Goal: Information Seeking & Learning: Check status

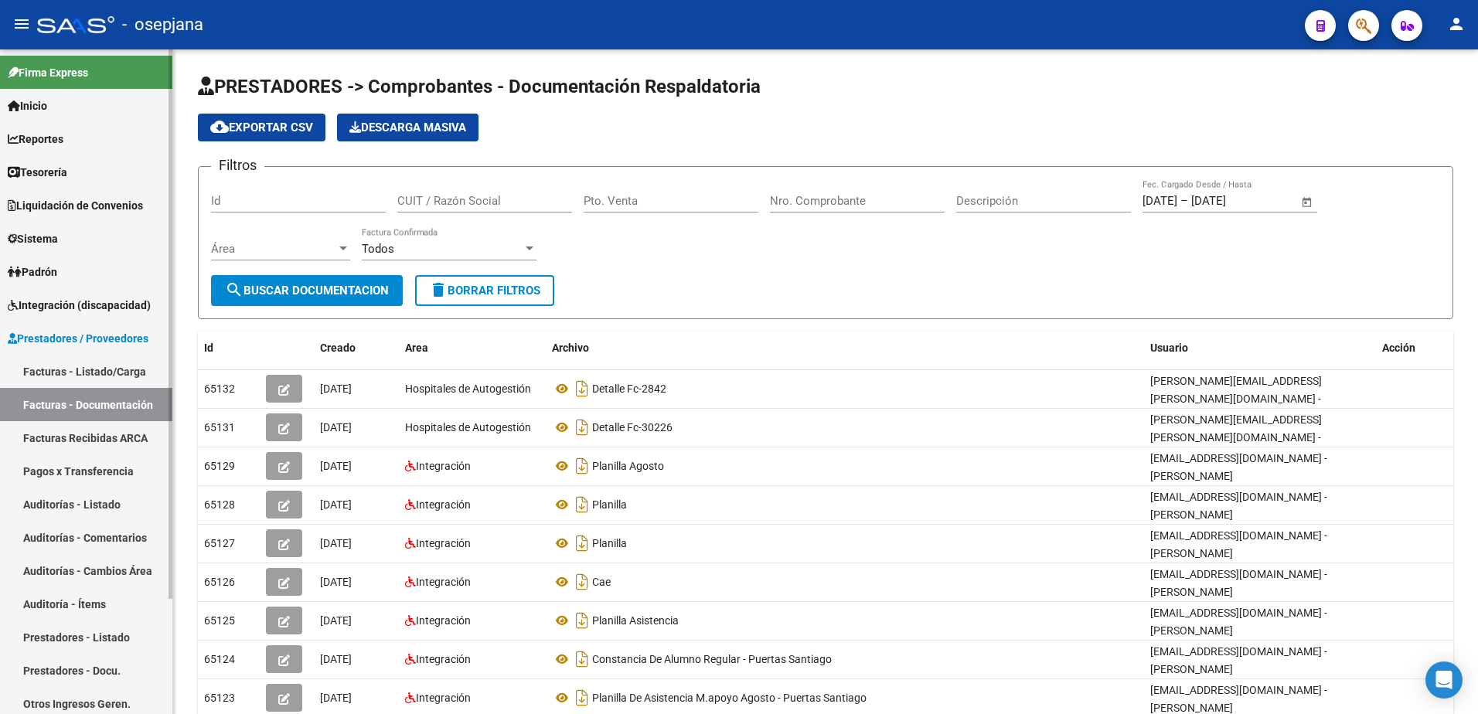
click at [104, 337] on span "Prestadores / Proveedores" at bounding box center [78, 338] width 141 height 17
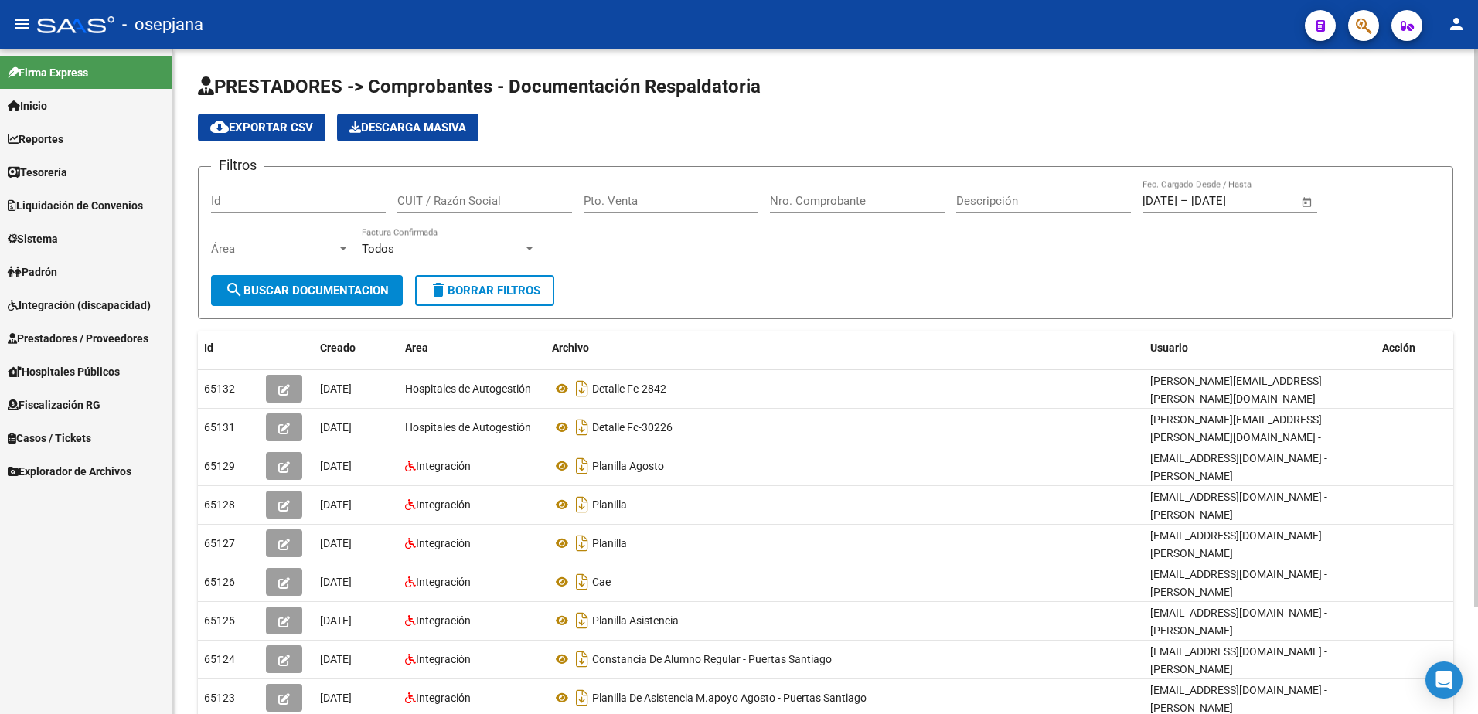
click at [519, 285] on span "delete Borrar Filtros" at bounding box center [484, 291] width 111 height 14
paste input "27364135241"
type input "27364135241"
click at [359, 287] on span "search Buscar Documentacion" at bounding box center [307, 291] width 164 height 14
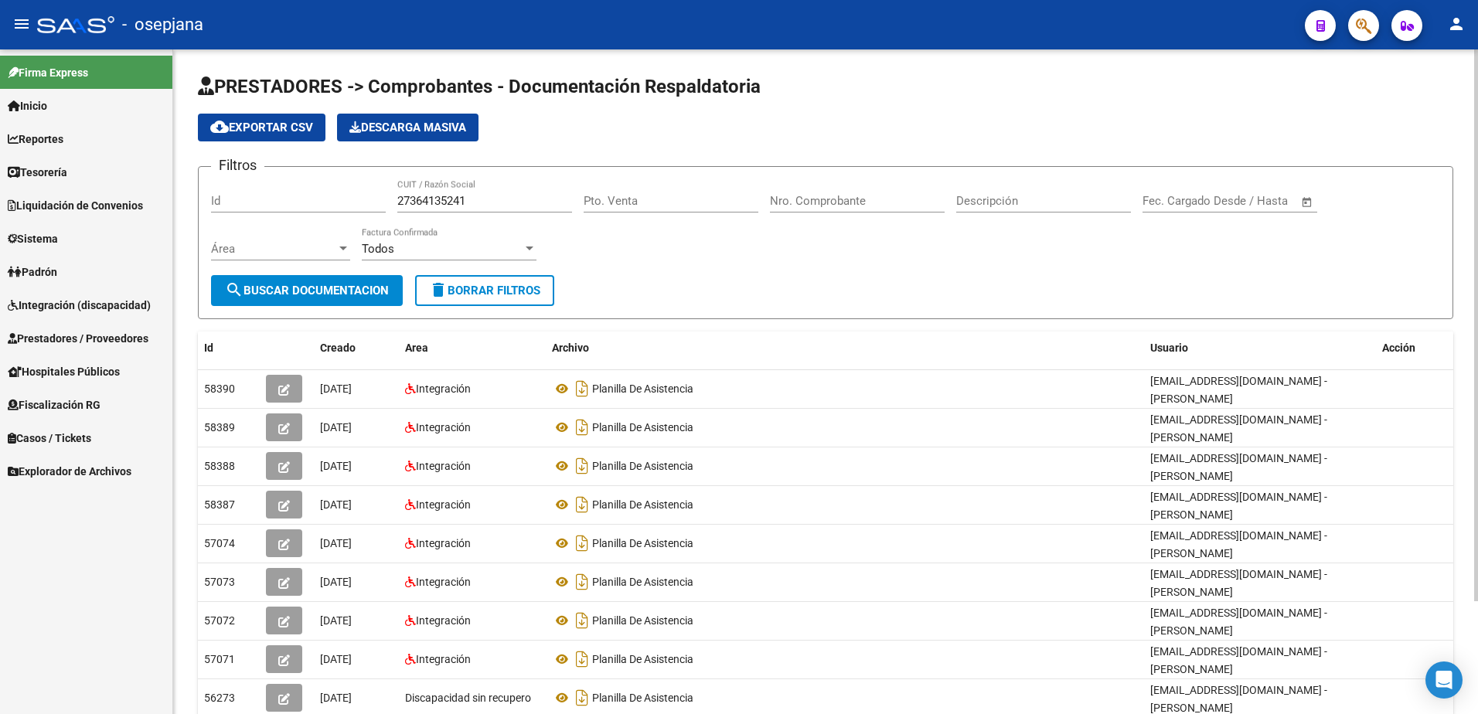
click at [828, 194] on input "Nro. Comprobante" at bounding box center [857, 201] width 175 height 14
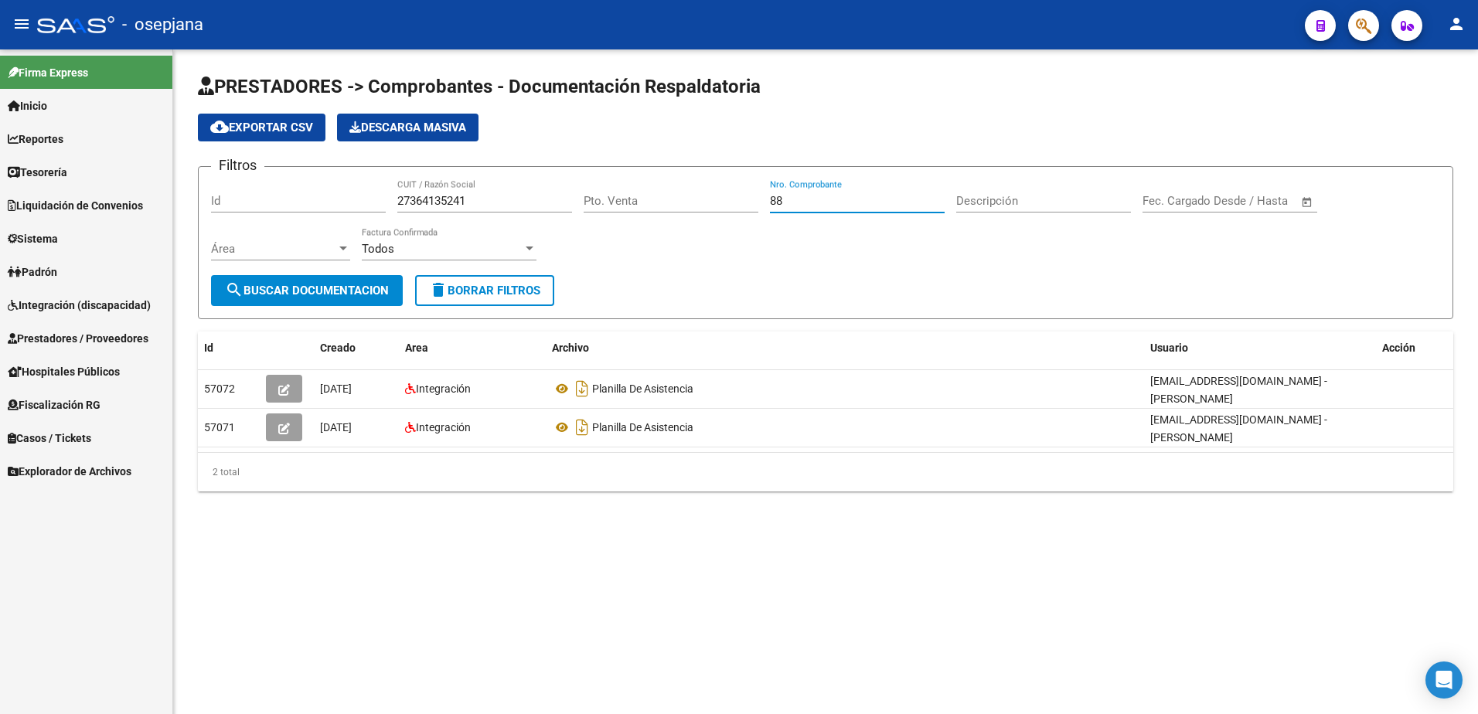
type input "88"
click at [114, 304] on span "Integración (discapacidad)" at bounding box center [79, 305] width 143 height 17
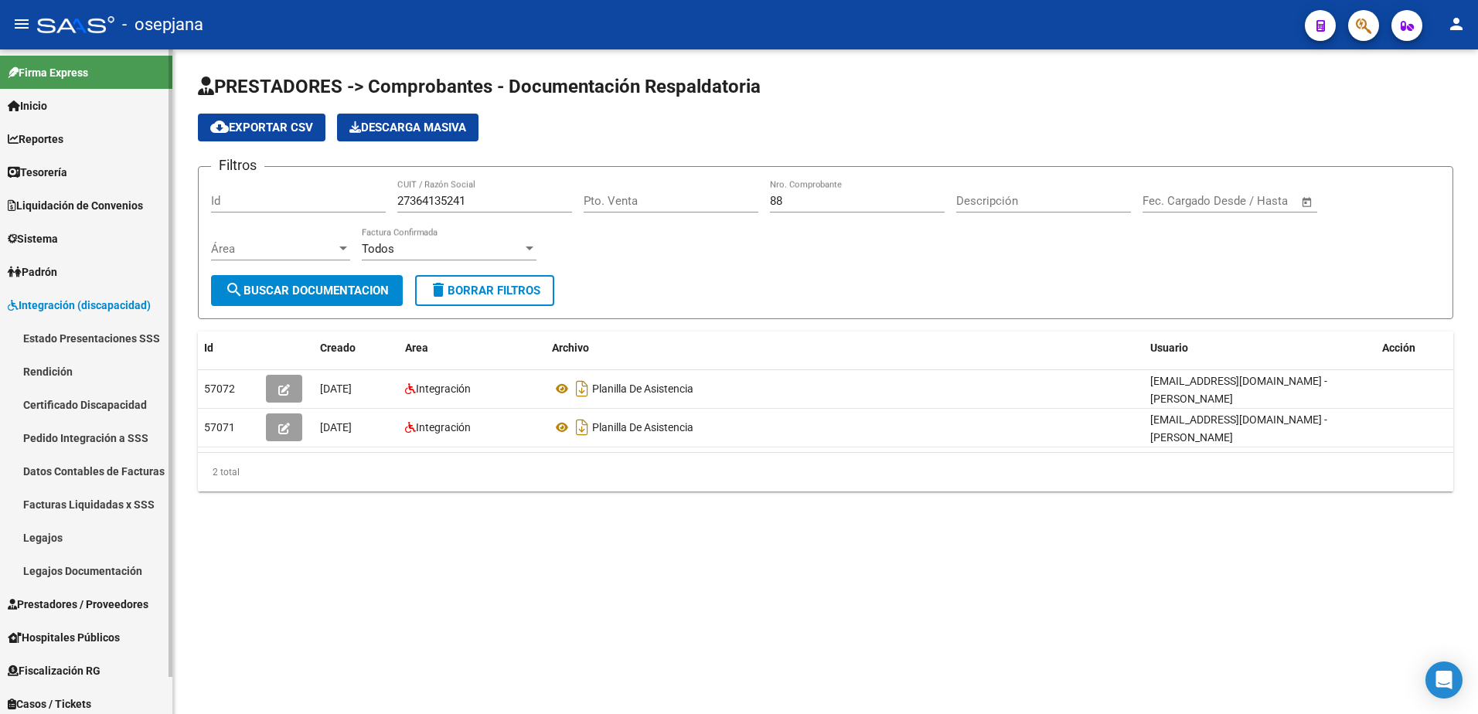
click at [114, 304] on span "Integración (discapacidad)" at bounding box center [79, 305] width 143 height 17
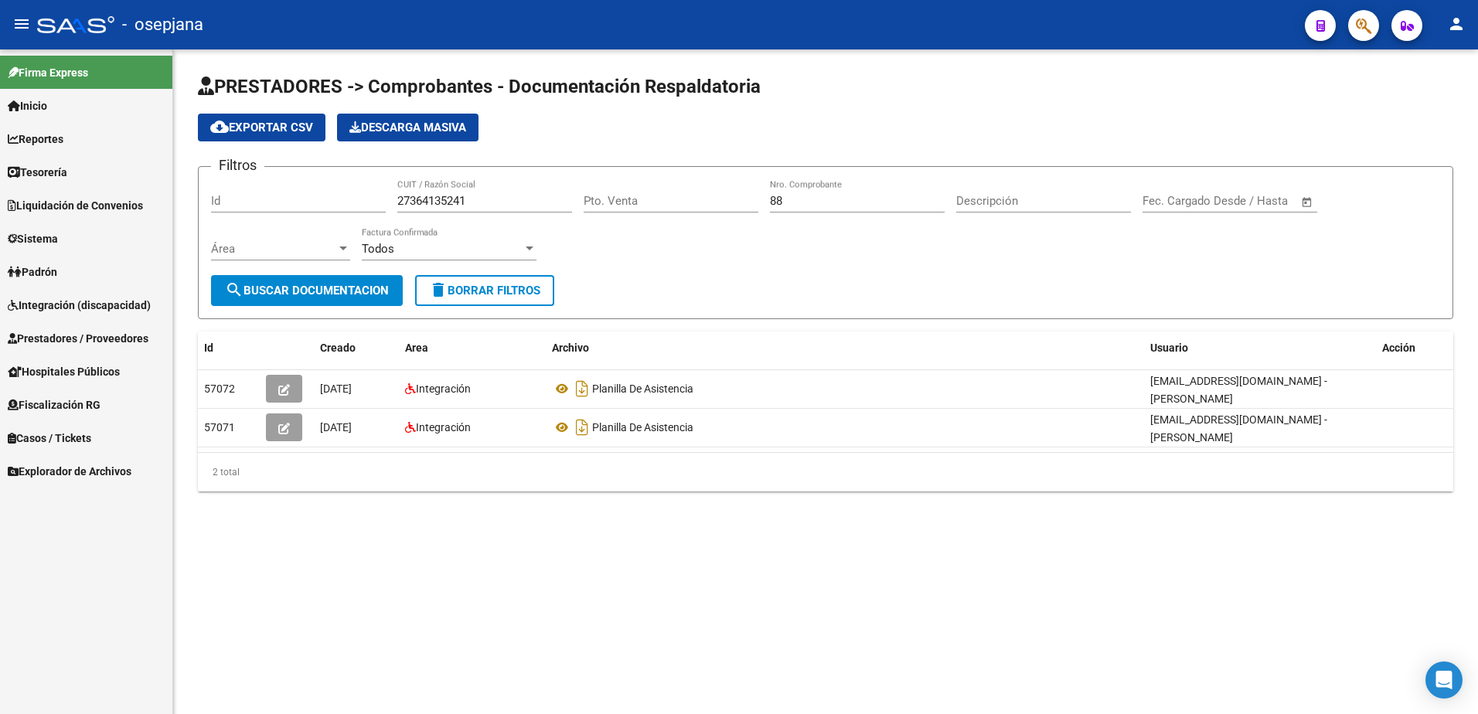
click at [91, 336] on span "Prestadores / Proveedores" at bounding box center [78, 338] width 141 height 17
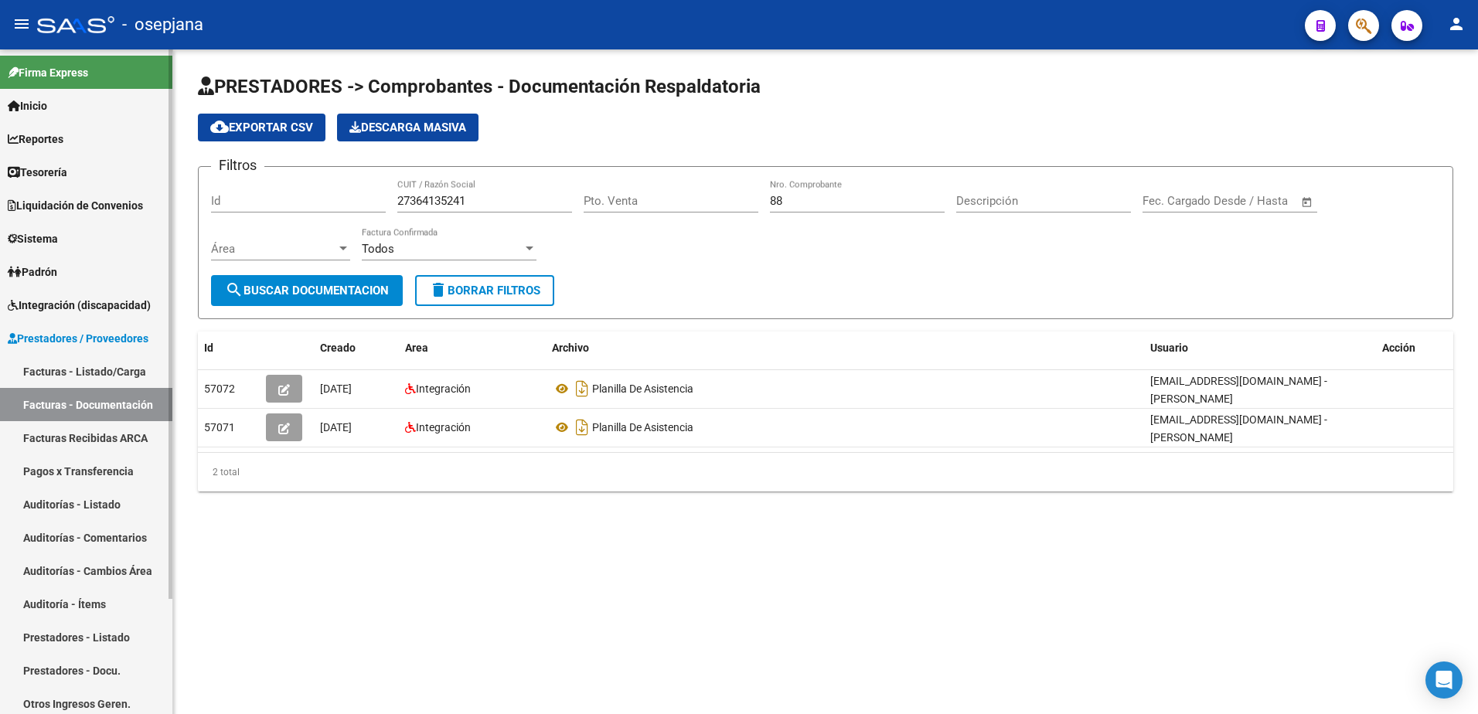
click at [80, 371] on link "Facturas - Listado/Carga" at bounding box center [86, 371] width 172 height 33
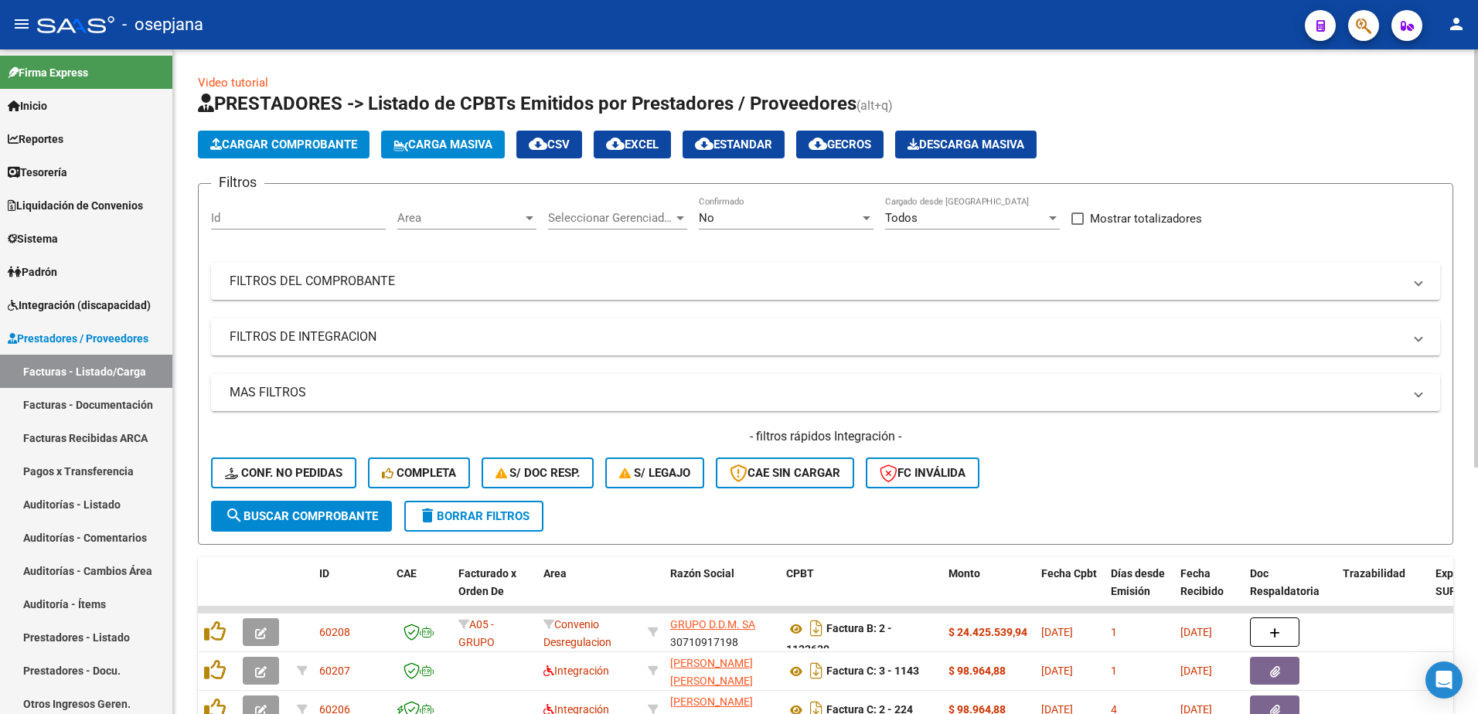
click at [796, 216] on div "No" at bounding box center [779, 218] width 161 height 14
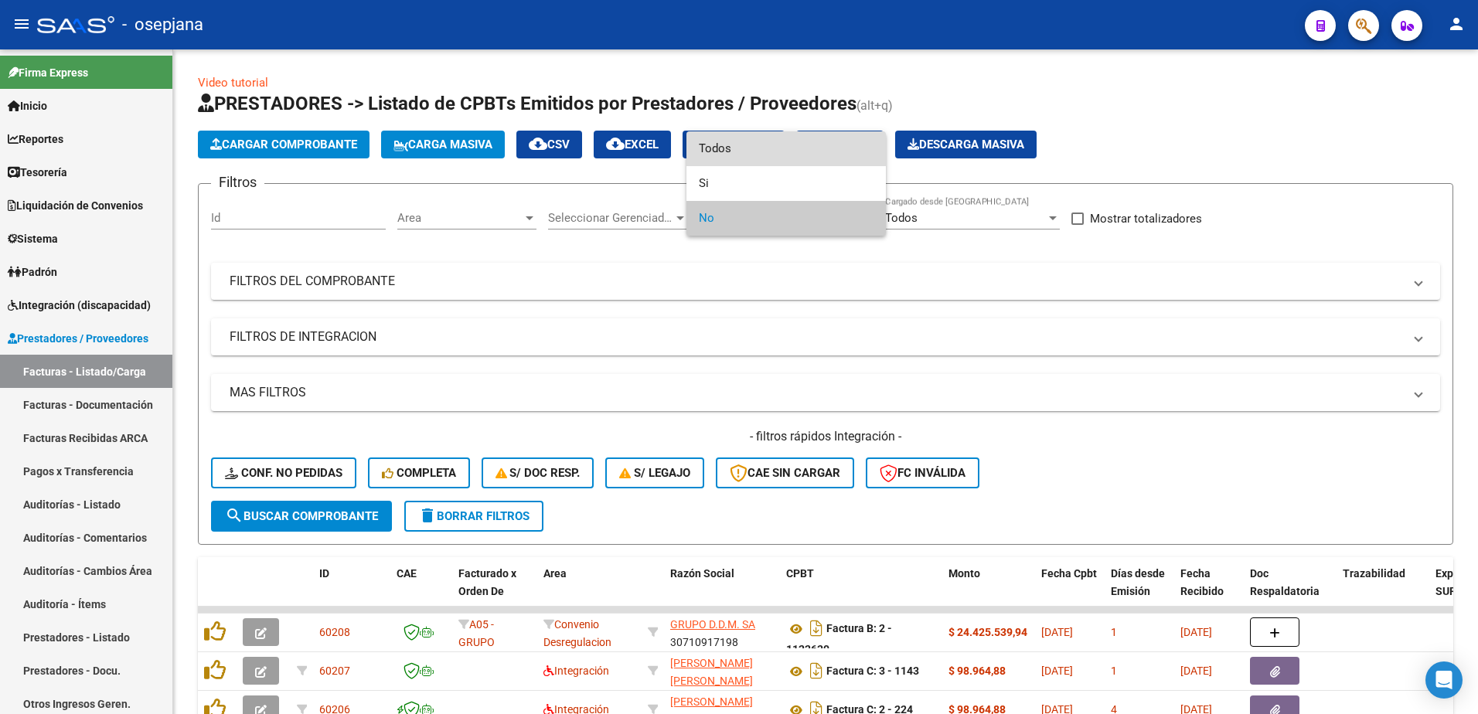
click at [748, 146] on span "Todos" at bounding box center [786, 148] width 175 height 35
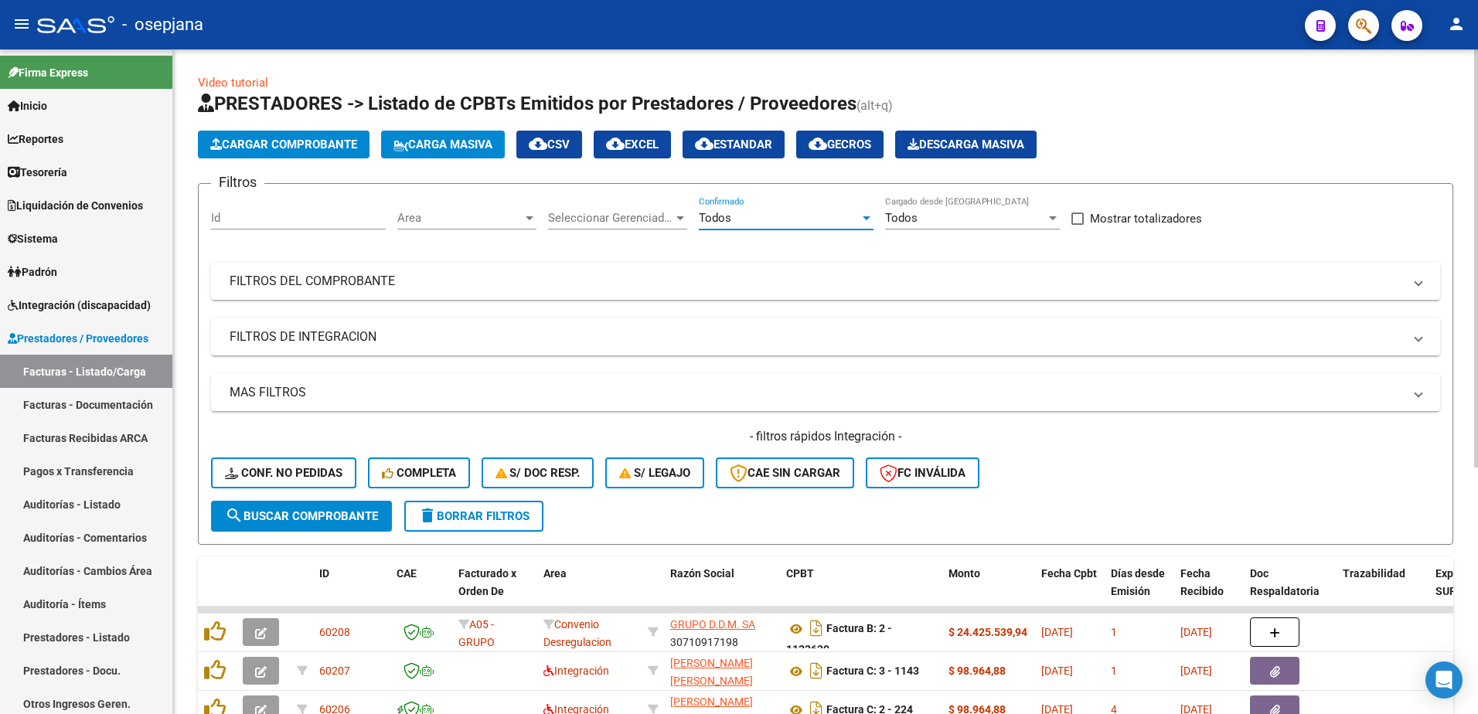
click at [634, 287] on mat-panel-title "FILTROS DEL COMPROBANTE" at bounding box center [816, 281] width 1173 height 17
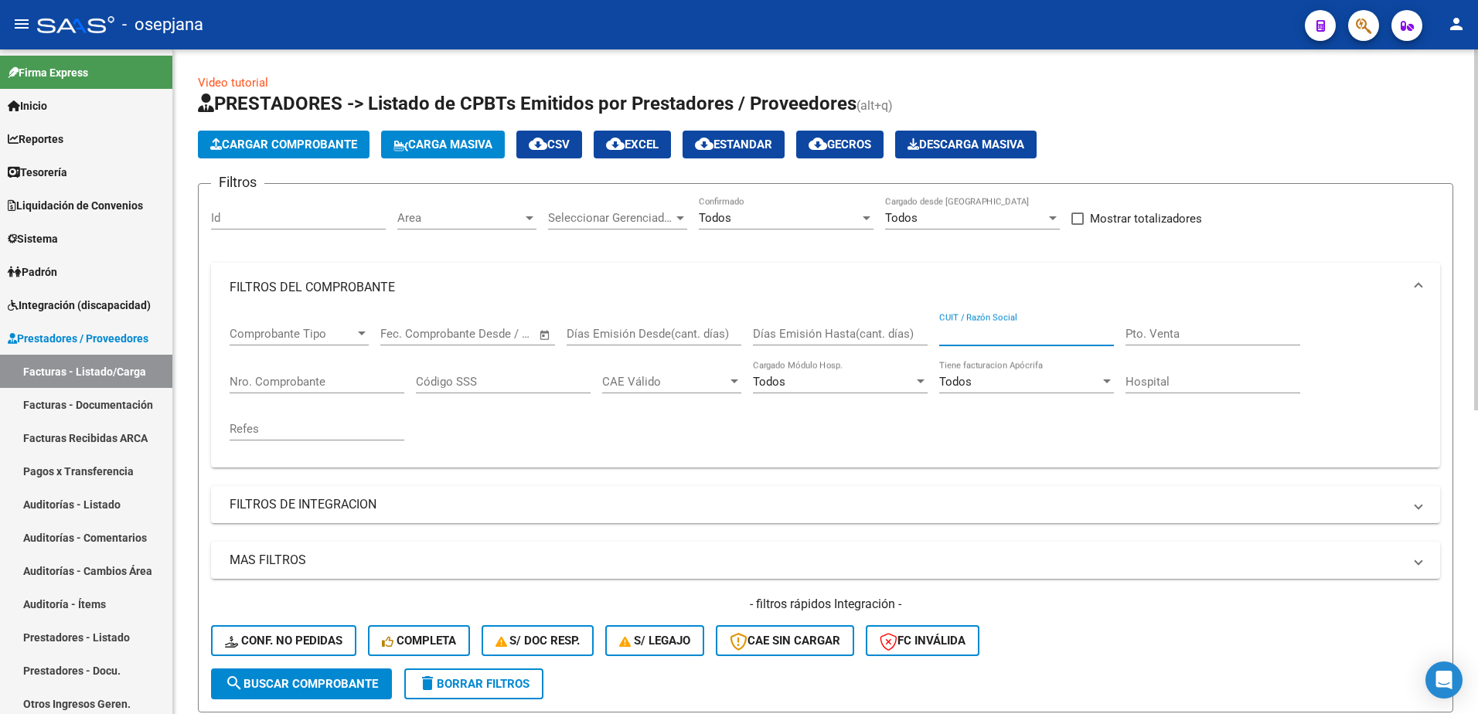
paste input "27364135241"
type input "27364135241"
click at [294, 379] on input "Nro. Comprobante" at bounding box center [317, 382] width 175 height 14
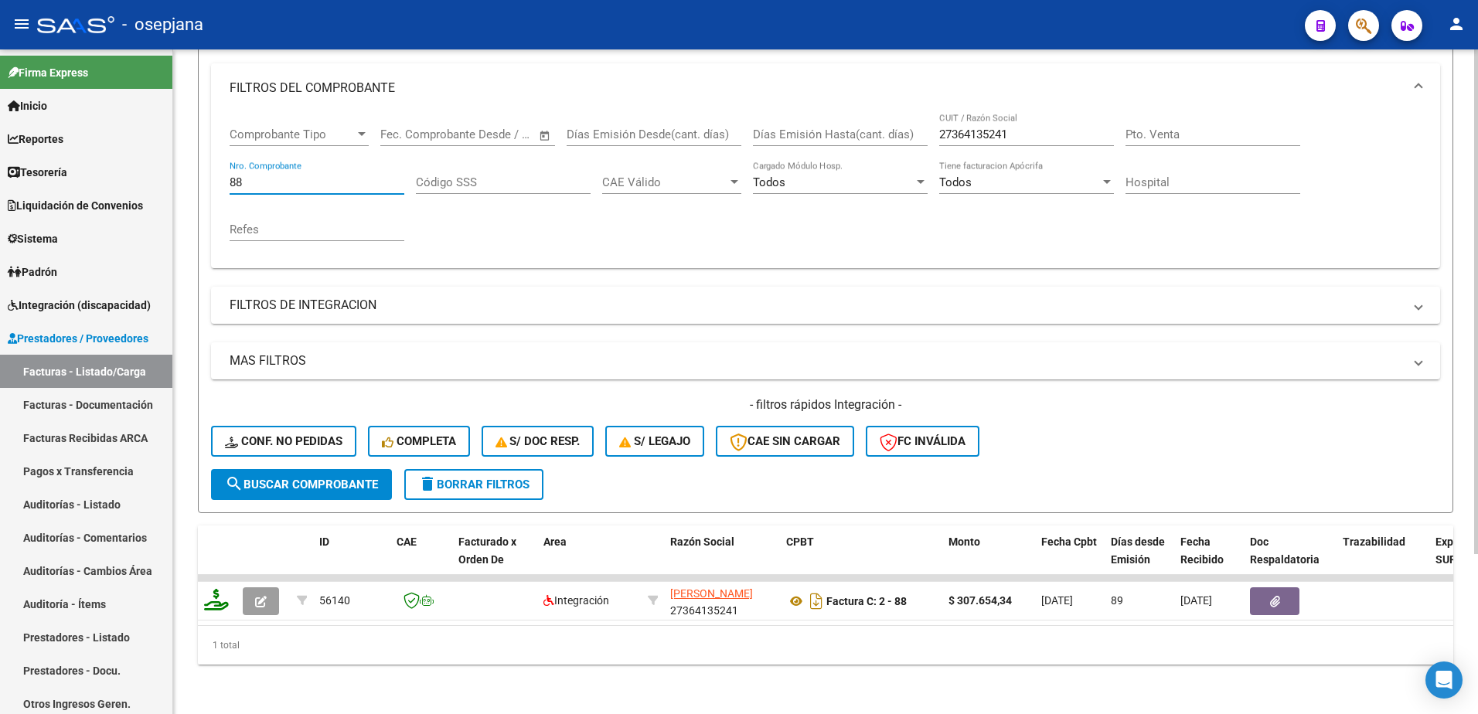
scroll to position [211, 0]
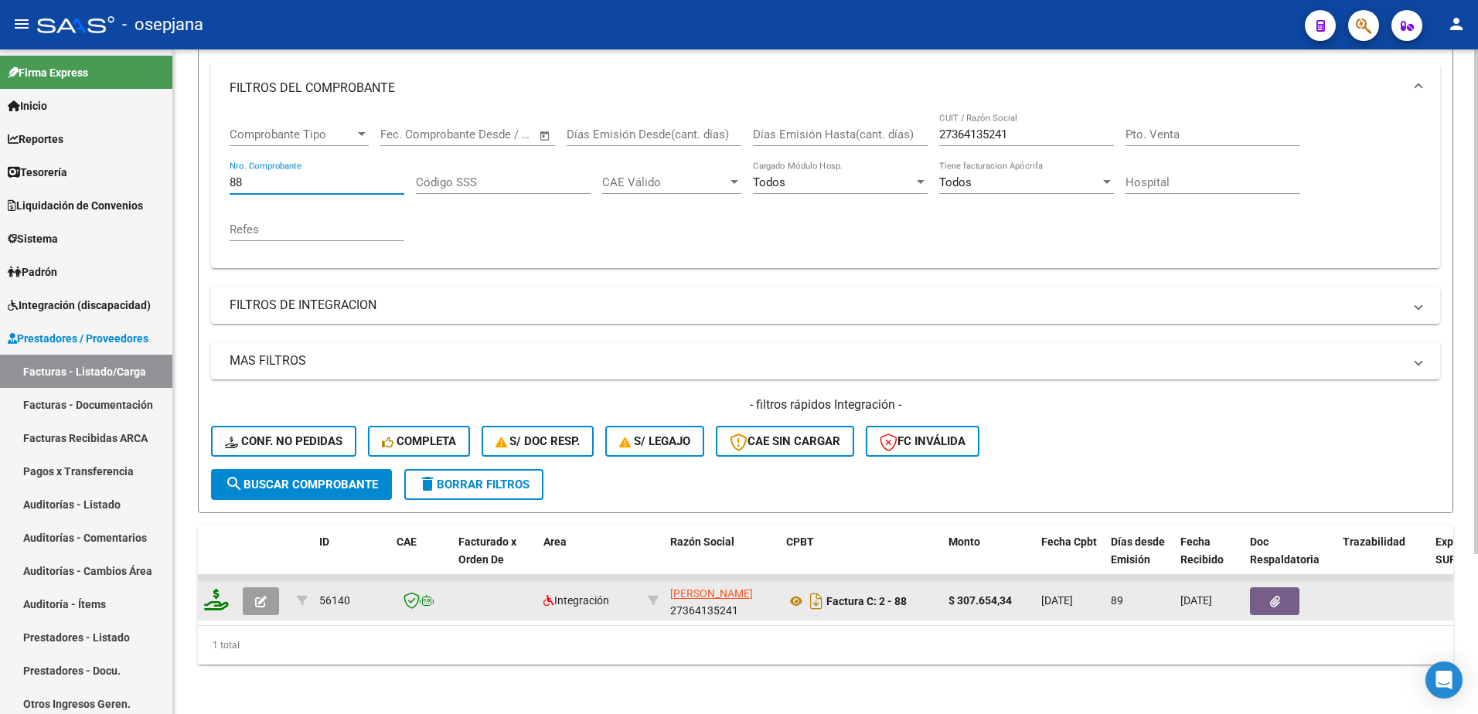
type input "88"
click at [257, 594] on span "button" at bounding box center [261, 601] width 12 height 14
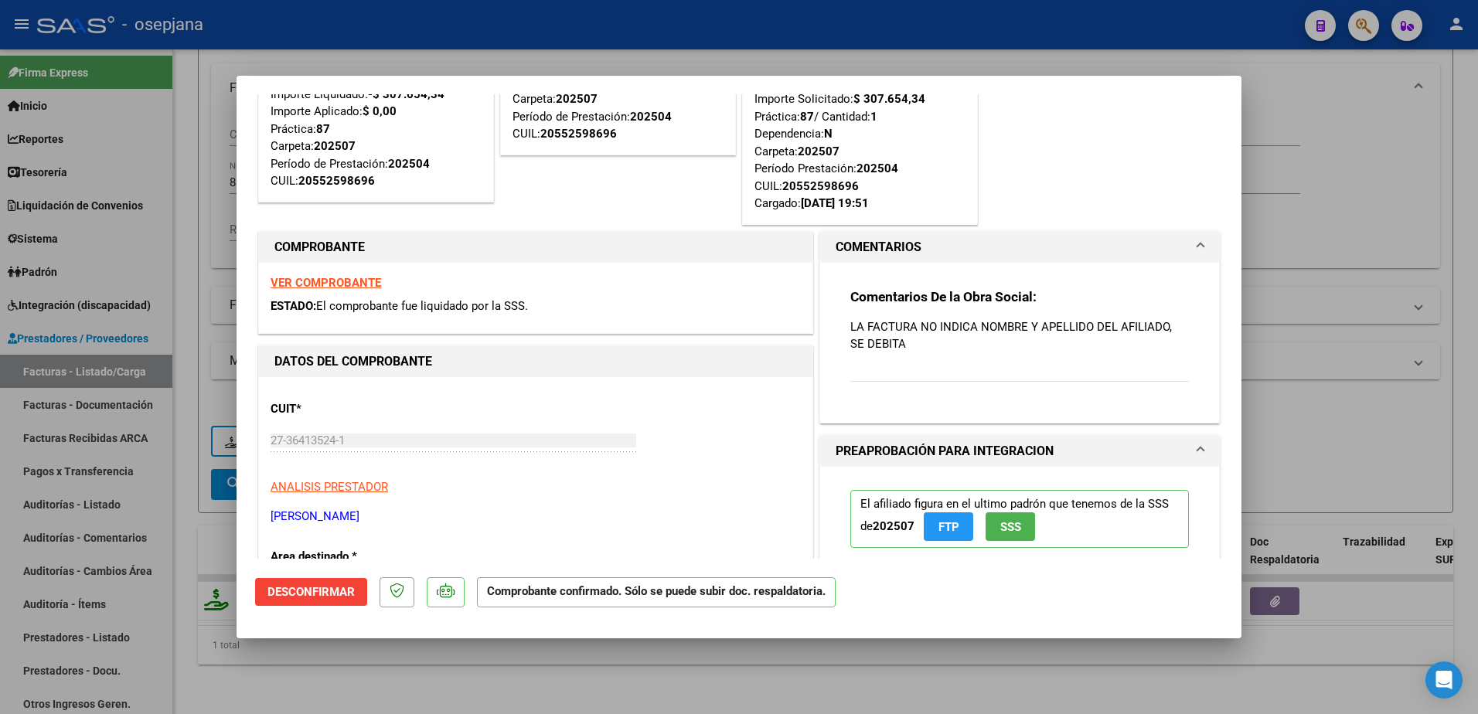
scroll to position [309, 0]
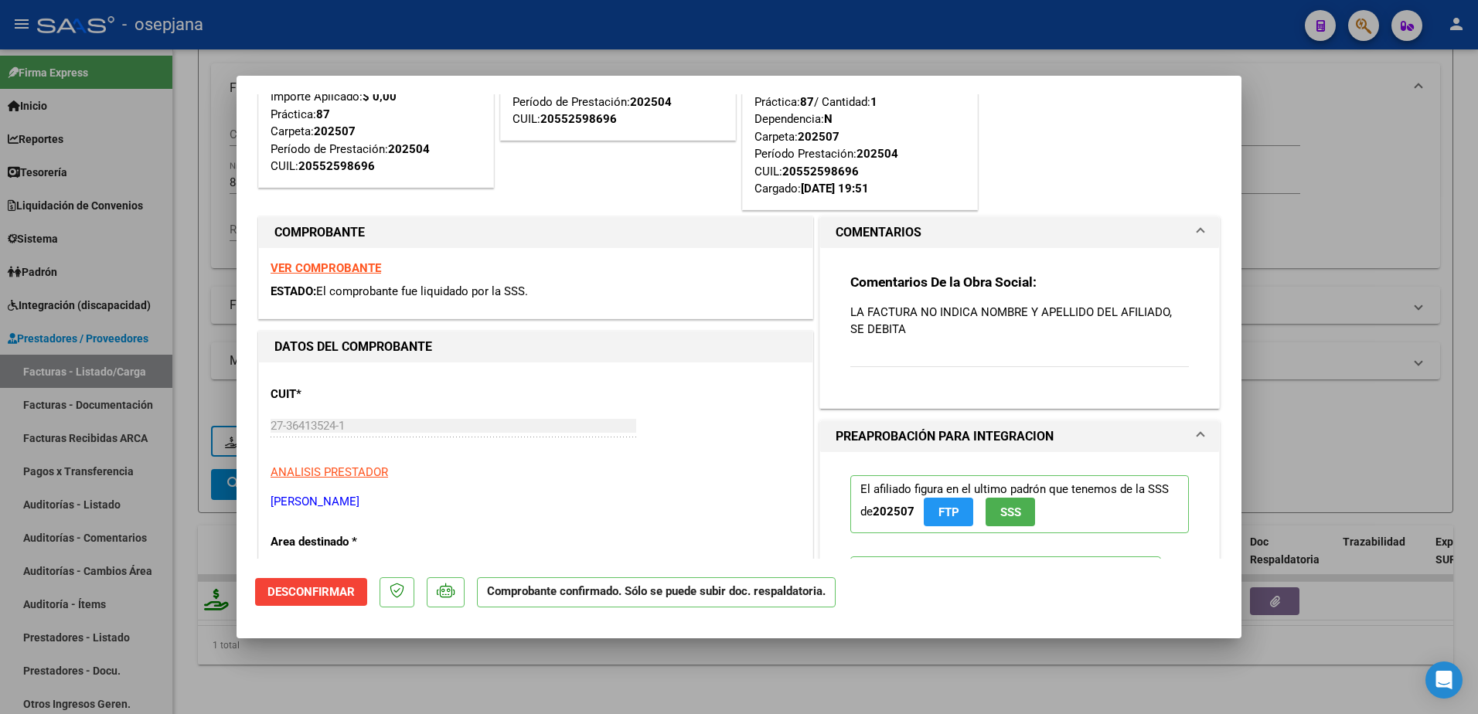
type input "$ 0,00"
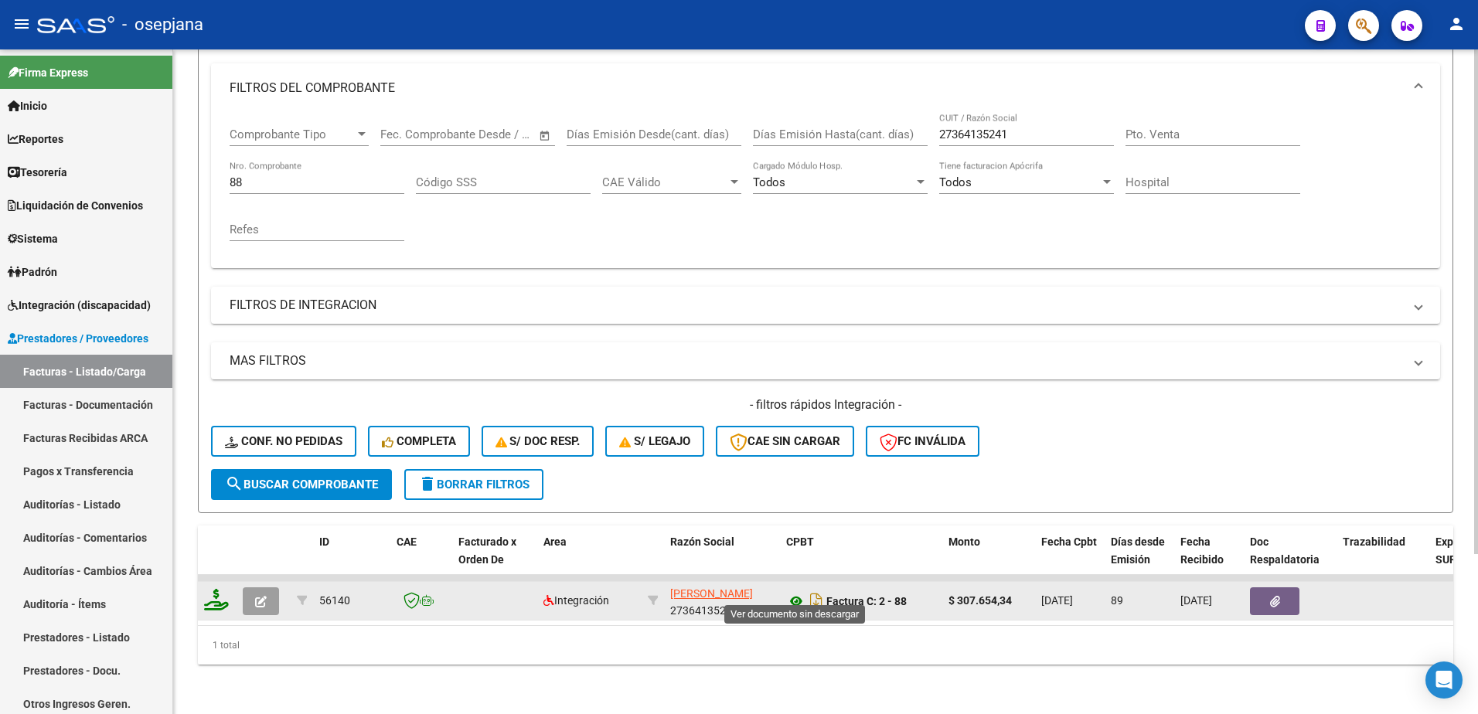
click at [793, 593] on icon at bounding box center [796, 601] width 20 height 19
click at [265, 596] on icon "button" at bounding box center [261, 602] width 12 height 12
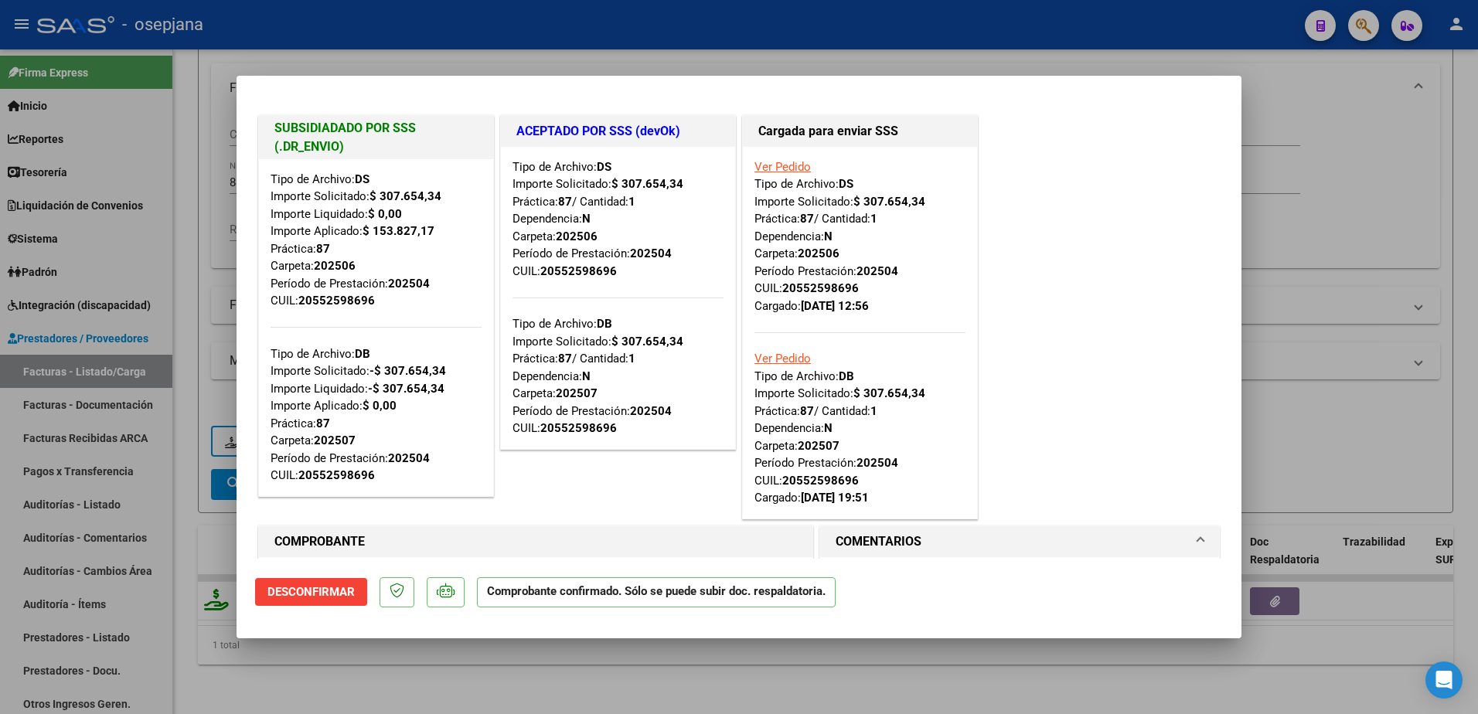
scroll to position [77, 0]
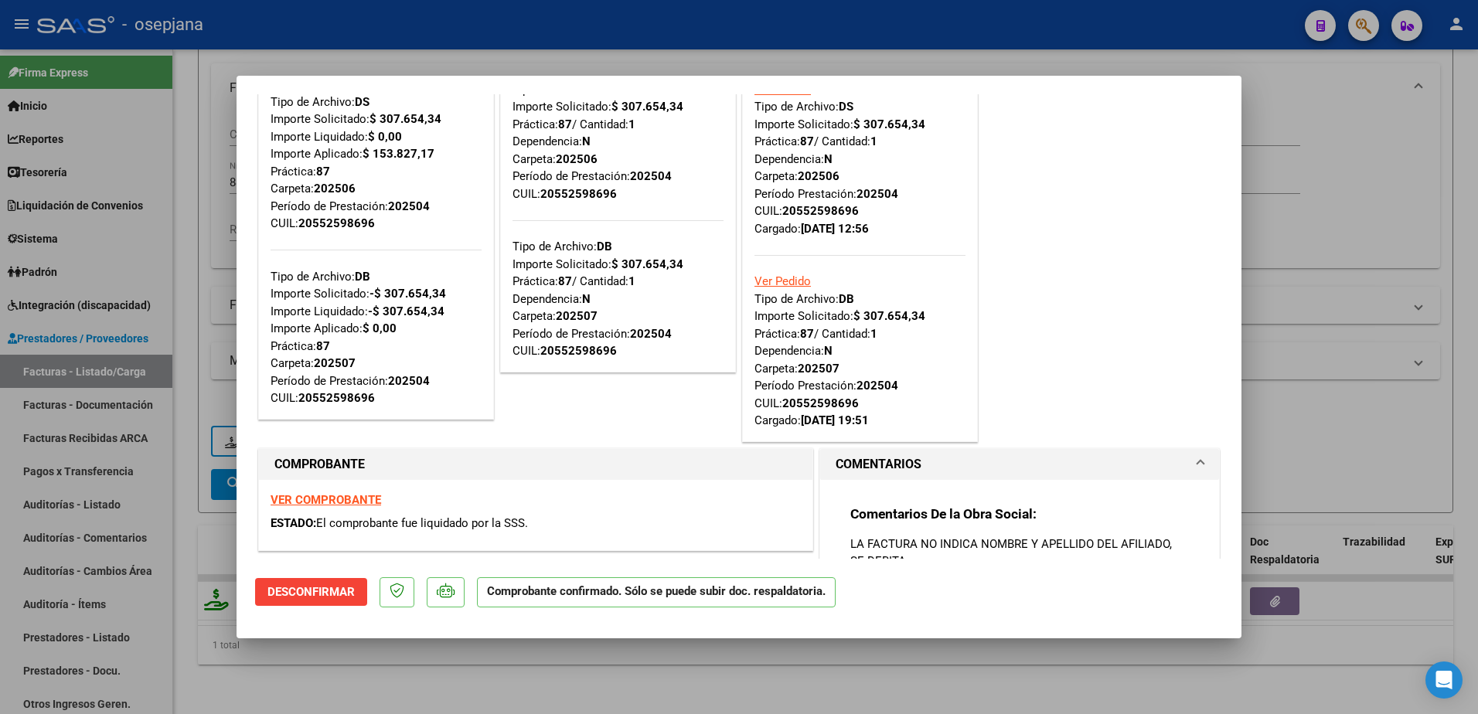
type input "$ 0,00"
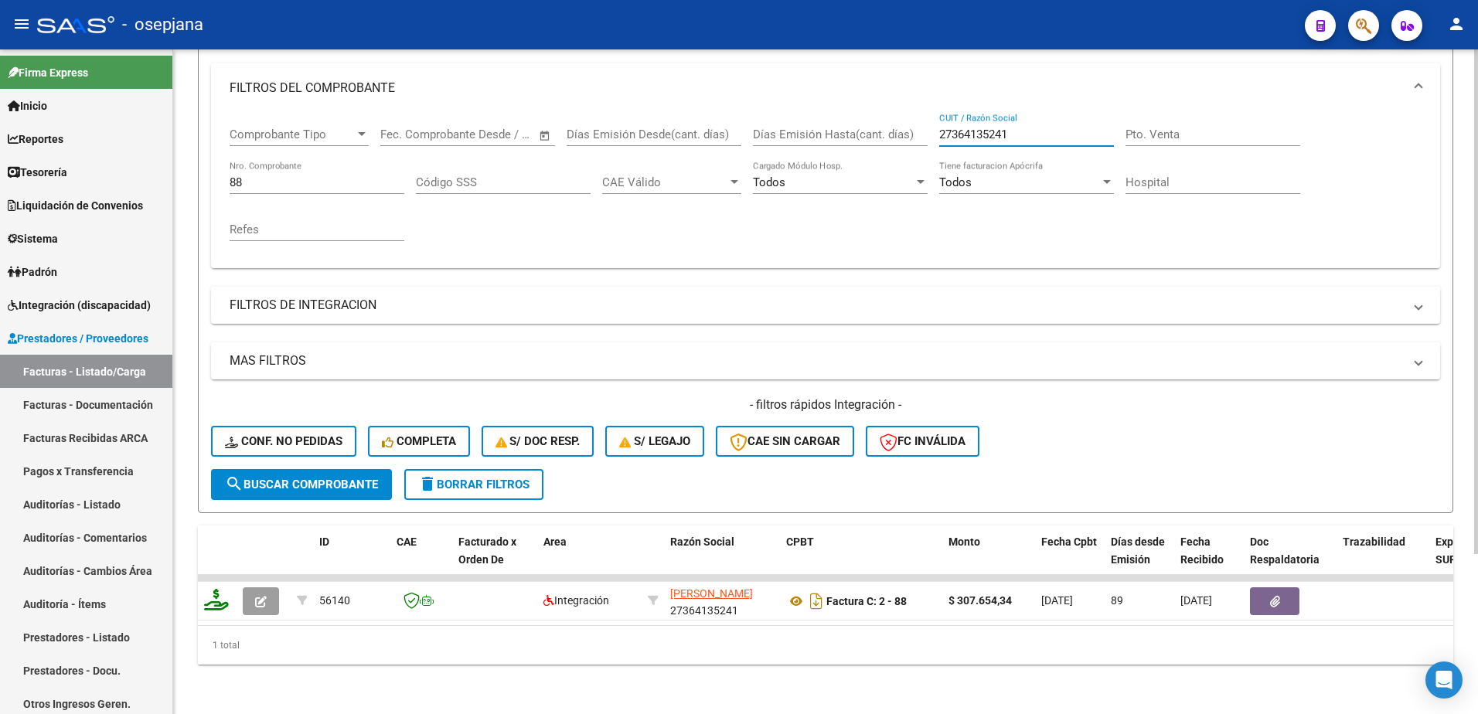
drag, startPoint x: 1020, startPoint y: 121, endPoint x: 794, endPoint y: 96, distance: 227.9
click at [794, 96] on mat-expansion-panel "FILTROS DEL COMPROBANTE Comprobante Tipo Comprobante Tipo Fecha inicio – Fecha …" at bounding box center [825, 165] width 1229 height 205
paste input "0379920374"
type input "20379920374"
drag, startPoint x: 223, startPoint y: 168, endPoint x: 141, endPoint y: 157, distance: 82.6
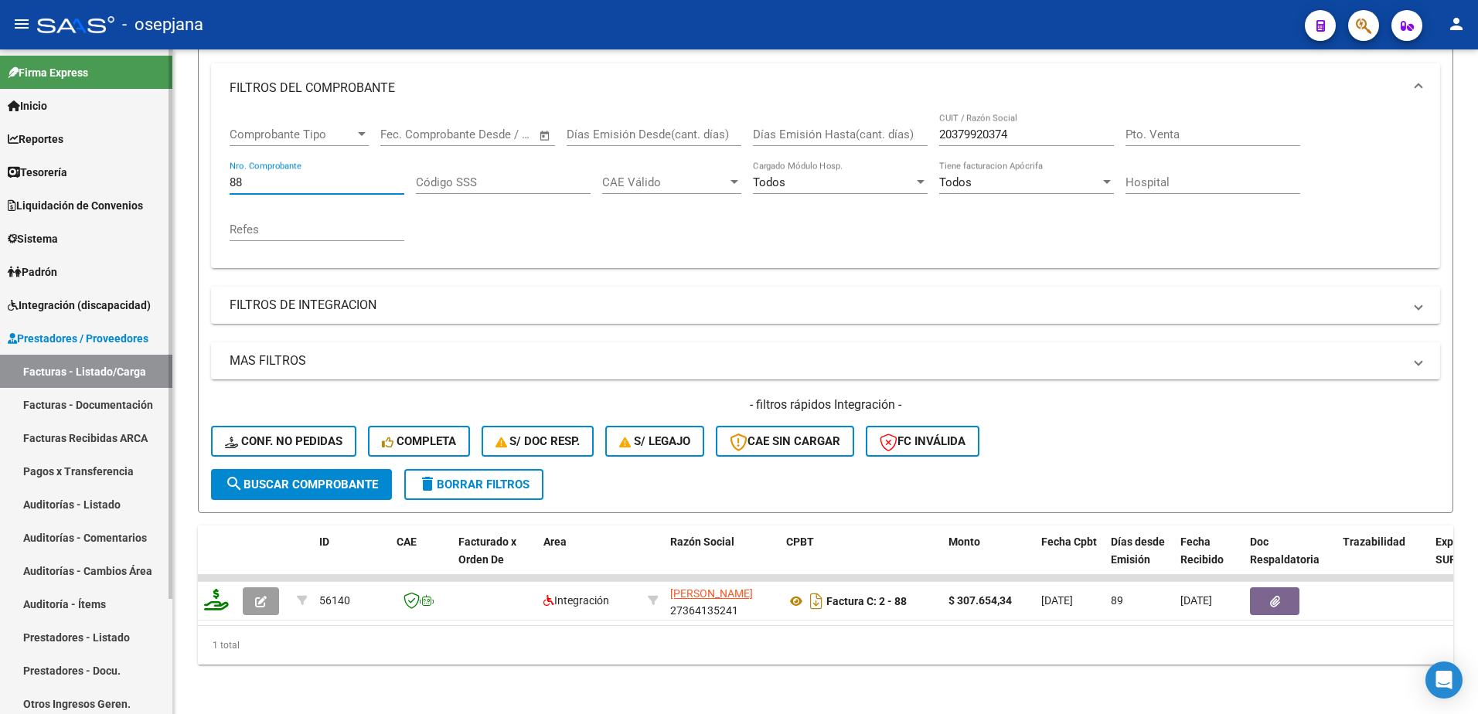
click at [142, 155] on mat-sidenav-container "Firma Express Inicio Calendario SSS Instructivos Contacto OS Reportes Tablero d…" at bounding box center [739, 381] width 1478 height 665
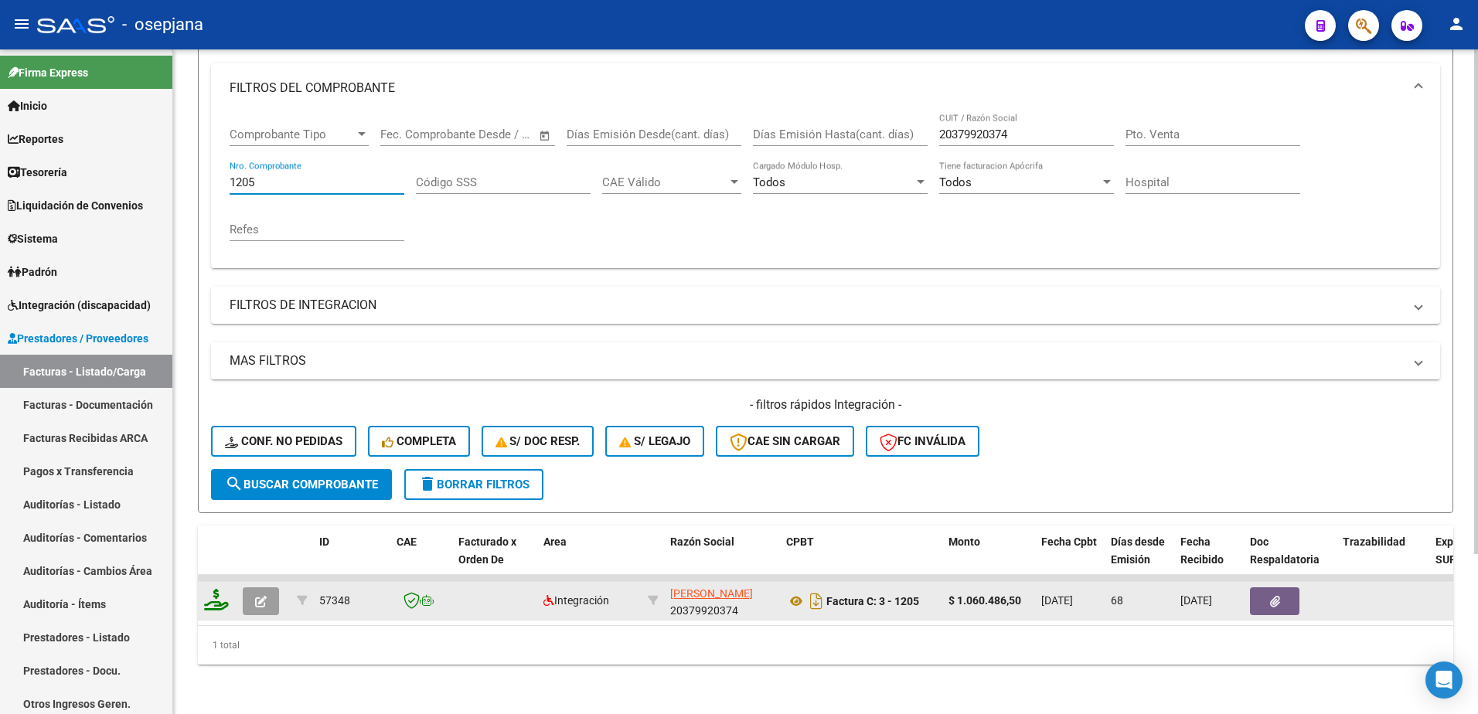
type input "1205"
click at [261, 596] on icon "button" at bounding box center [261, 602] width 12 height 12
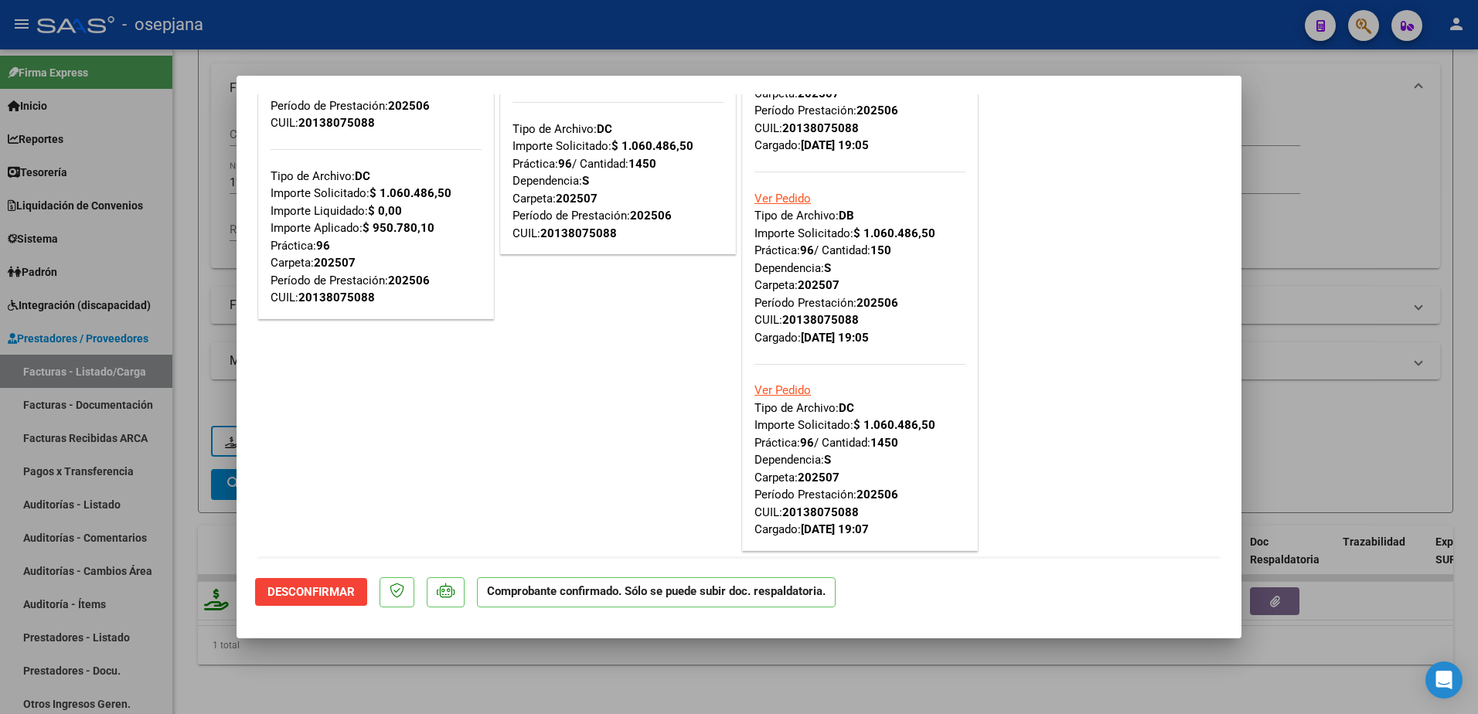
scroll to position [309, 0]
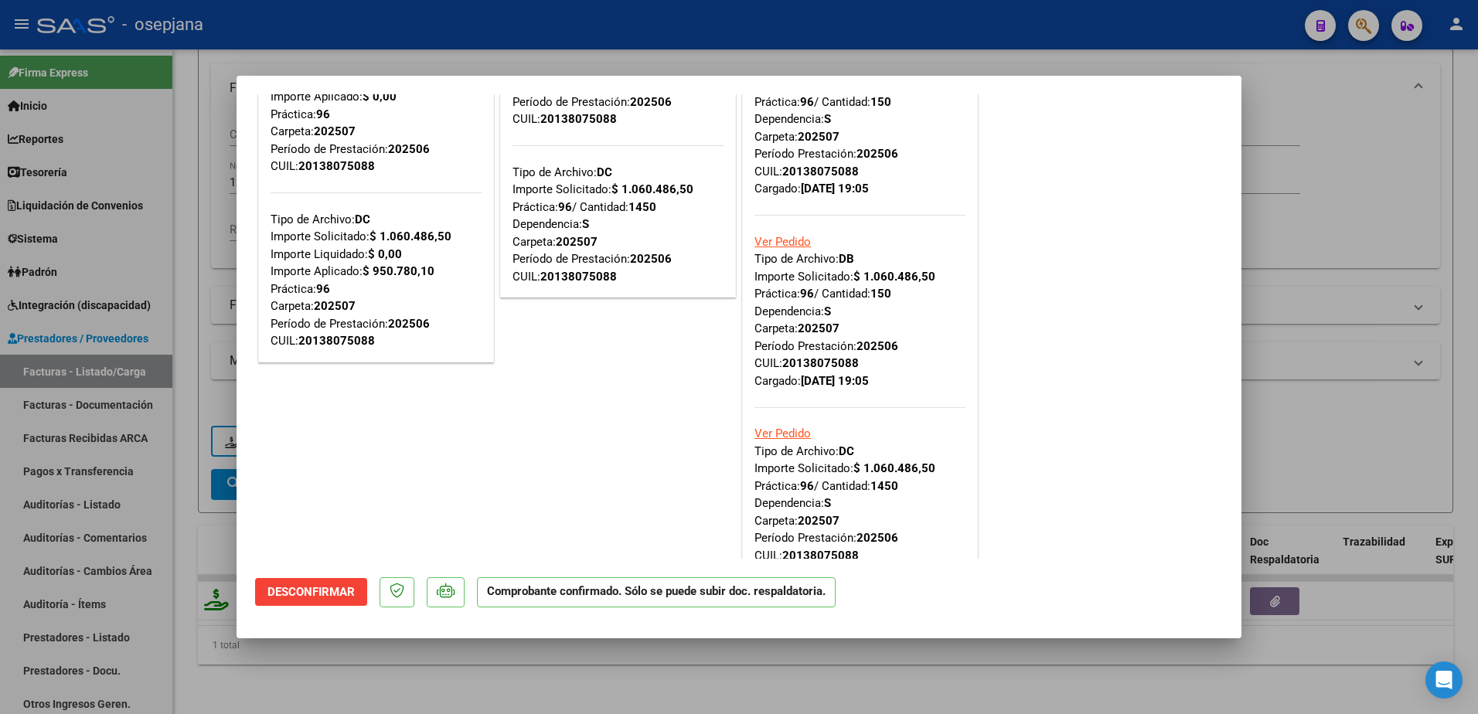
type input "$ 0,00"
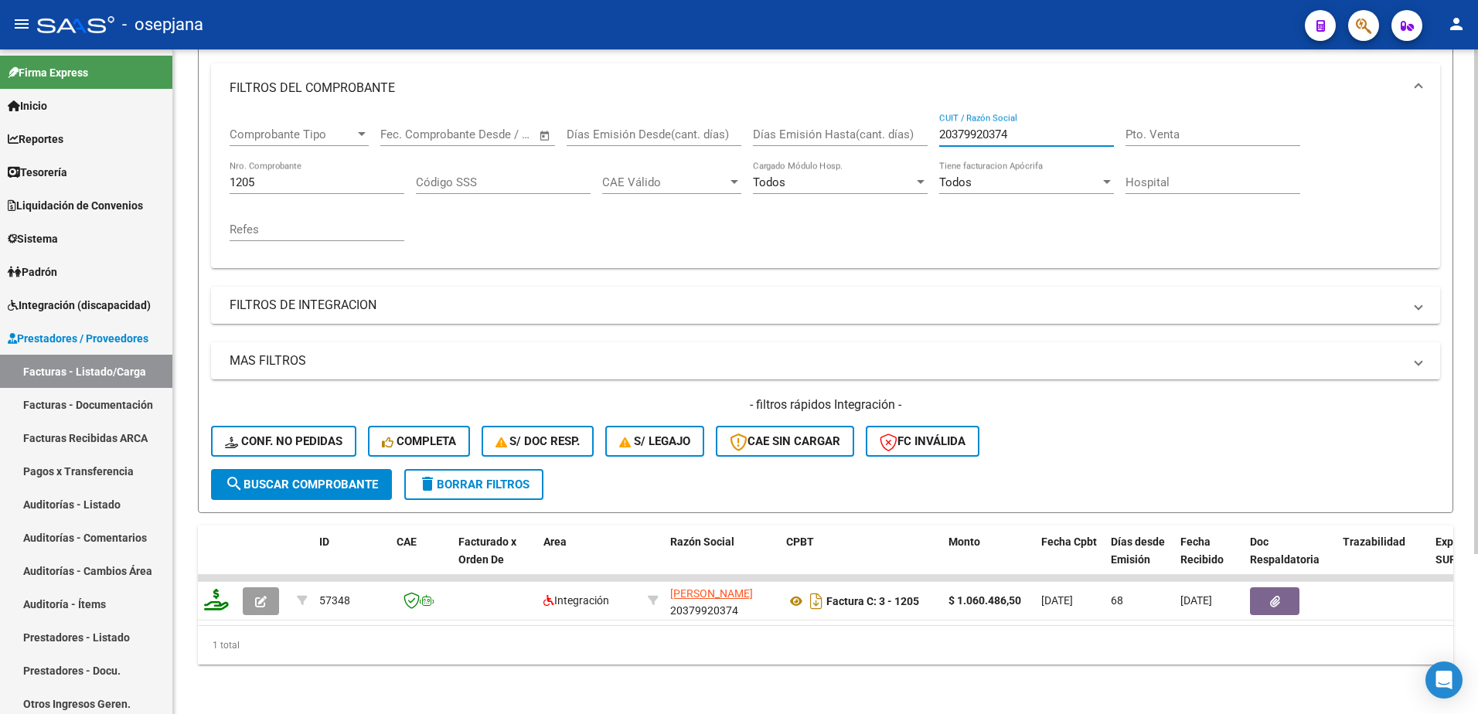
drag, startPoint x: 1025, startPoint y: 126, endPoint x: 720, endPoint y: 125, distance: 305.3
click at [720, 125] on div "Comprobante Tipo Comprobante Tipo Fecha inicio – Fecha fin Fec. Comprobante Des…" at bounding box center [826, 184] width 1192 height 143
paste input "7270371677"
type input "27270371677"
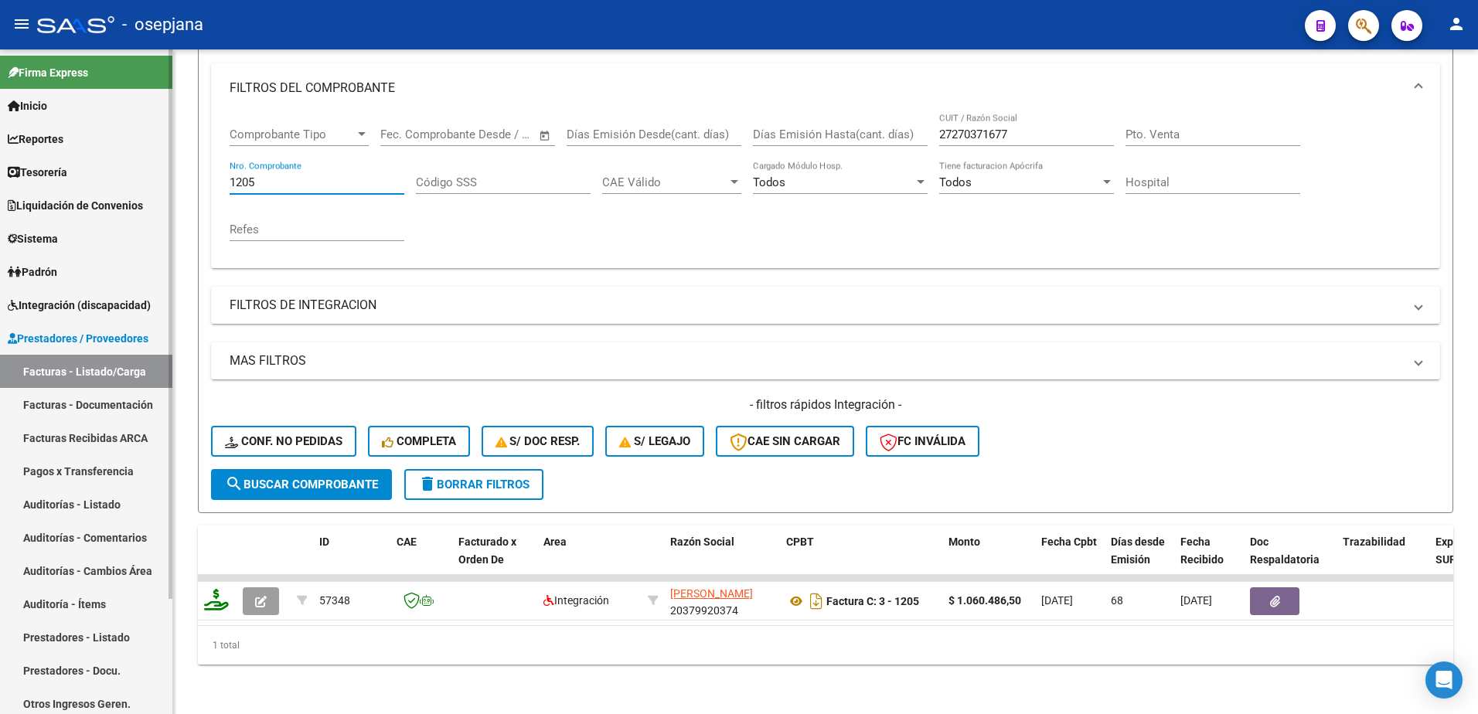
drag, startPoint x: 260, startPoint y: 174, endPoint x: 134, endPoint y: 166, distance: 125.4
click at [146, 158] on mat-sidenav-container "Firma Express Inicio Calendario SSS Instructivos Contacto OS Reportes Tablero d…" at bounding box center [739, 381] width 1478 height 665
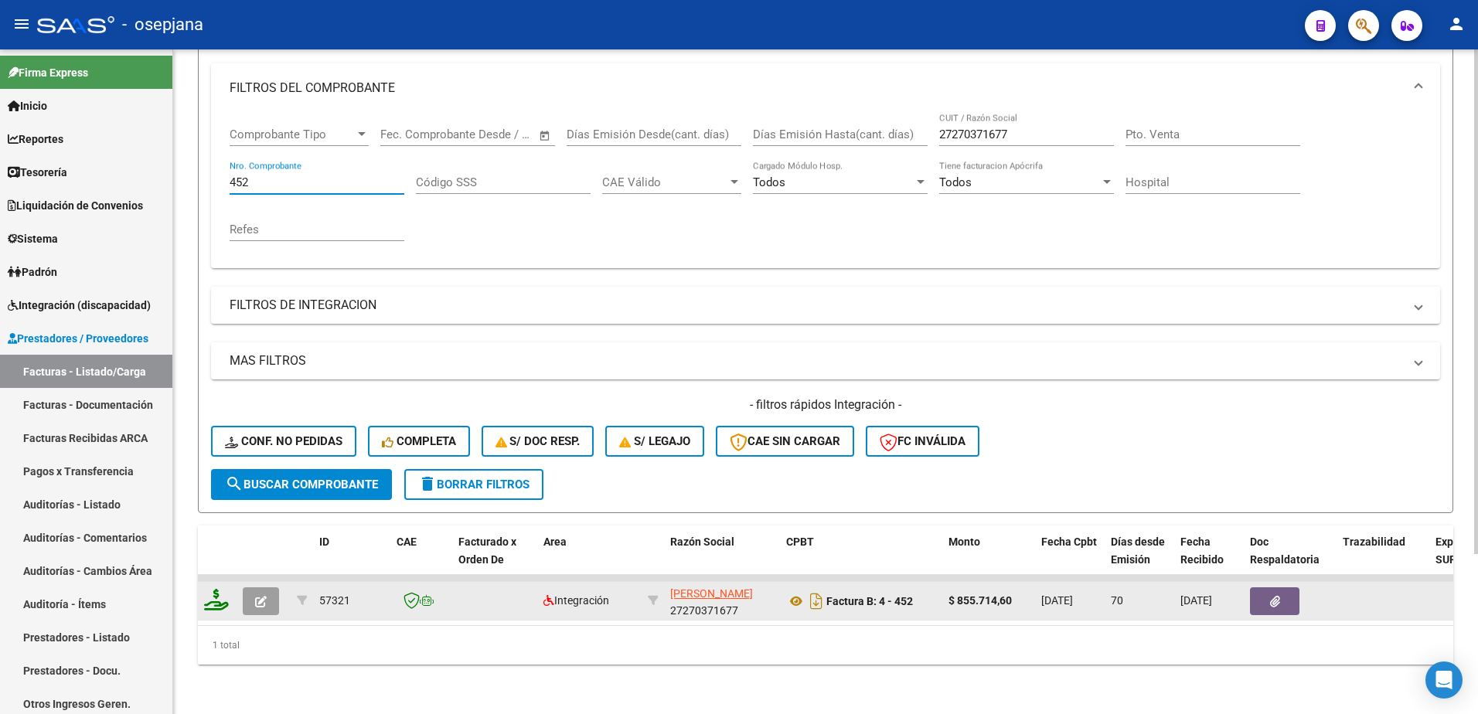
type input "452"
click at [260, 596] on icon "button" at bounding box center [261, 602] width 12 height 12
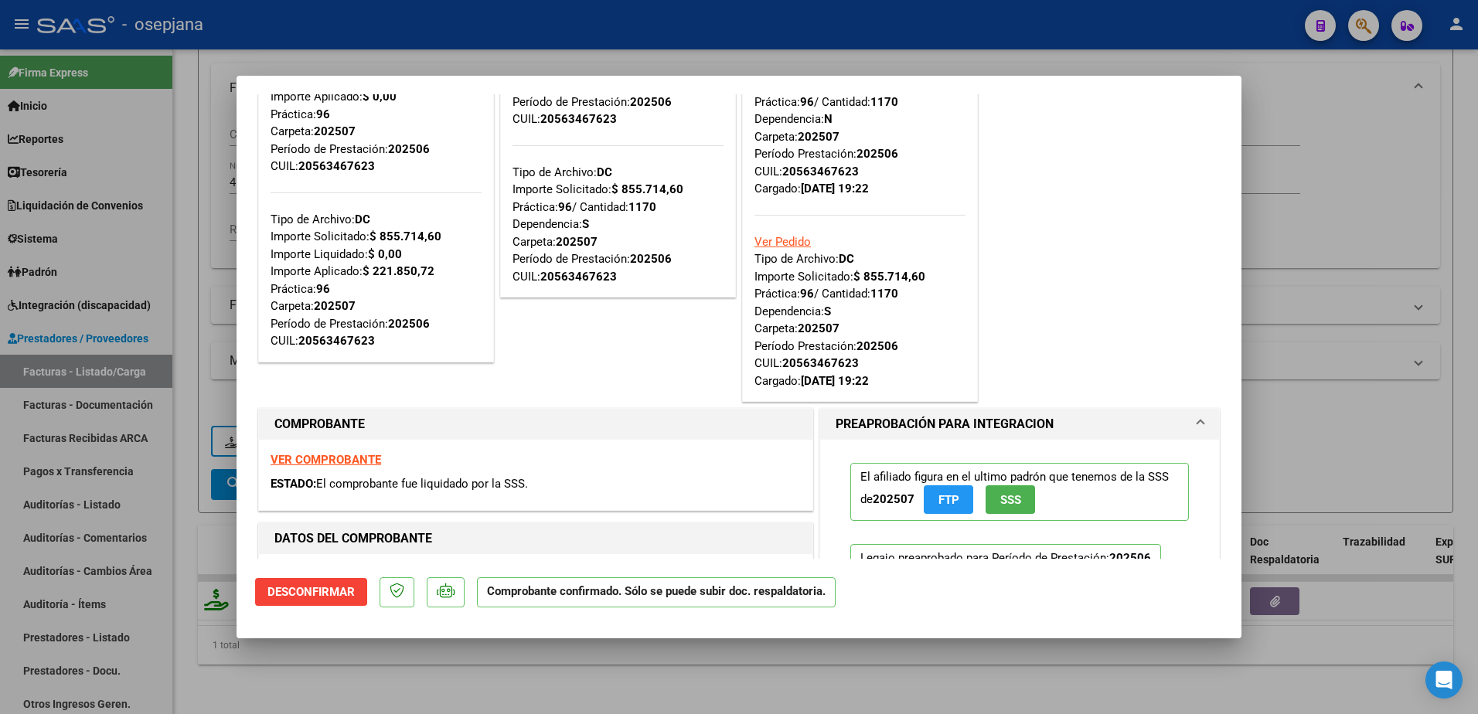
type input "$ 0,00"
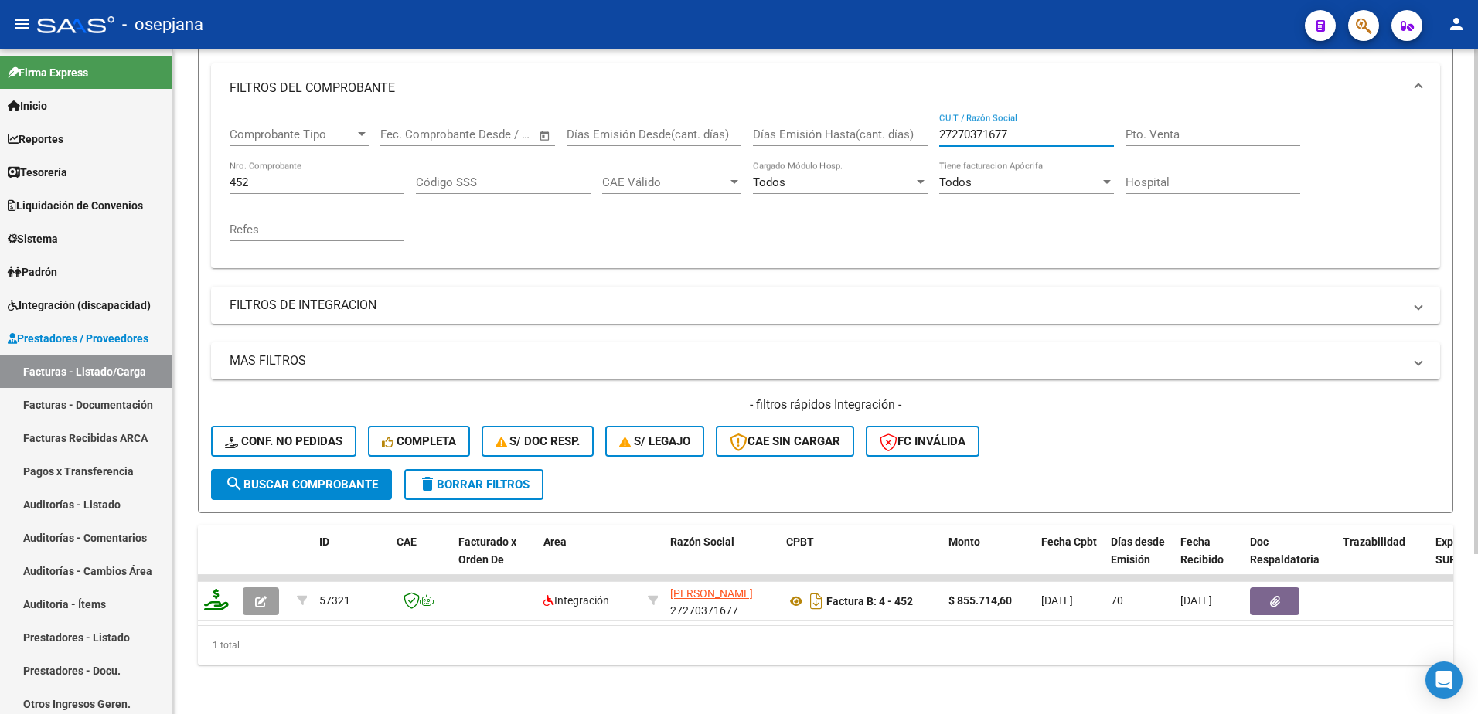
drag, startPoint x: 1022, startPoint y: 121, endPoint x: 765, endPoint y: 117, distance: 256.6
click at [773, 117] on div "Comprobante Tipo Comprobante Tipo Fecha inicio – Fecha fin Fec. Comprobante Des…" at bounding box center [826, 184] width 1192 height 143
paste input "3071351660"
type input "30713516607"
drag, startPoint x: 261, startPoint y: 169, endPoint x: 111, endPoint y: 180, distance: 150.3
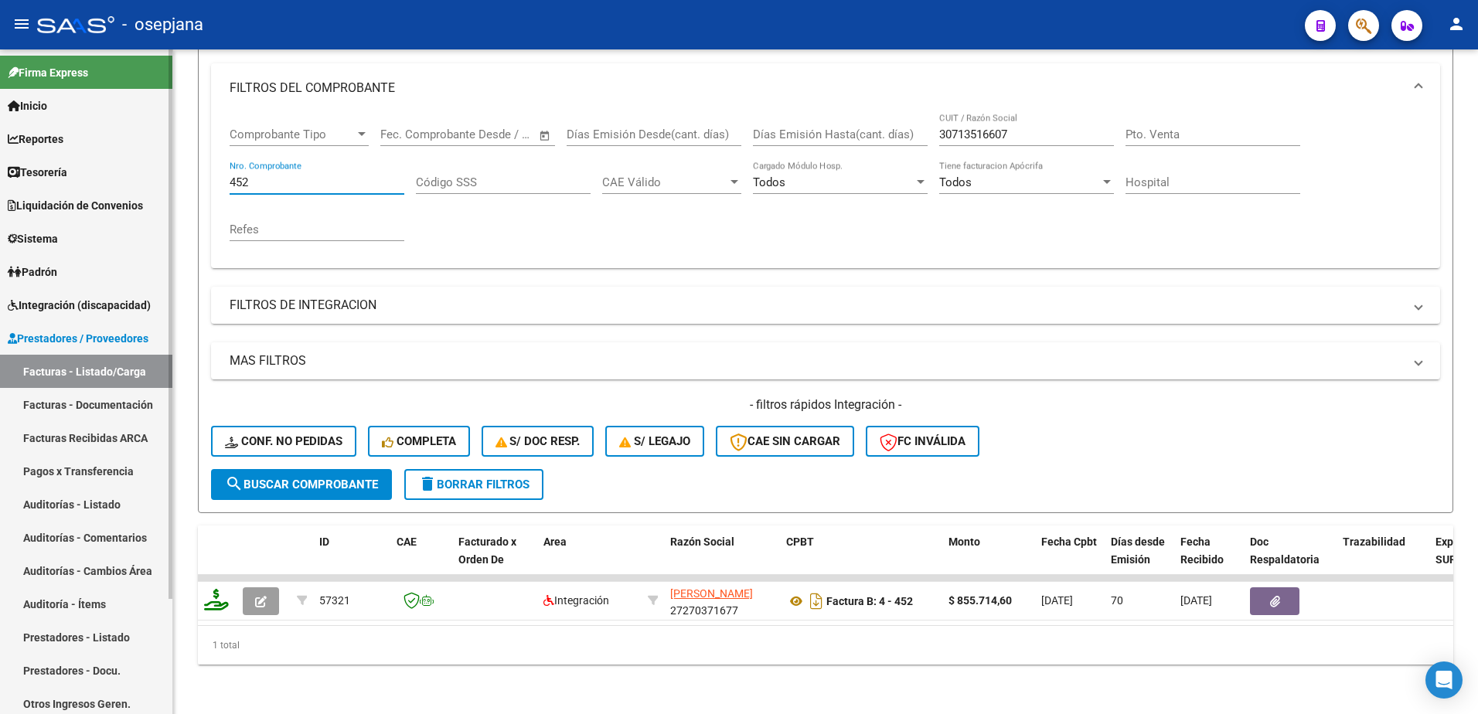
click at [112, 149] on mat-sidenav-container "Firma Express Inicio Calendario SSS Instructivos Contacto OS Reportes Tablero d…" at bounding box center [739, 381] width 1478 height 665
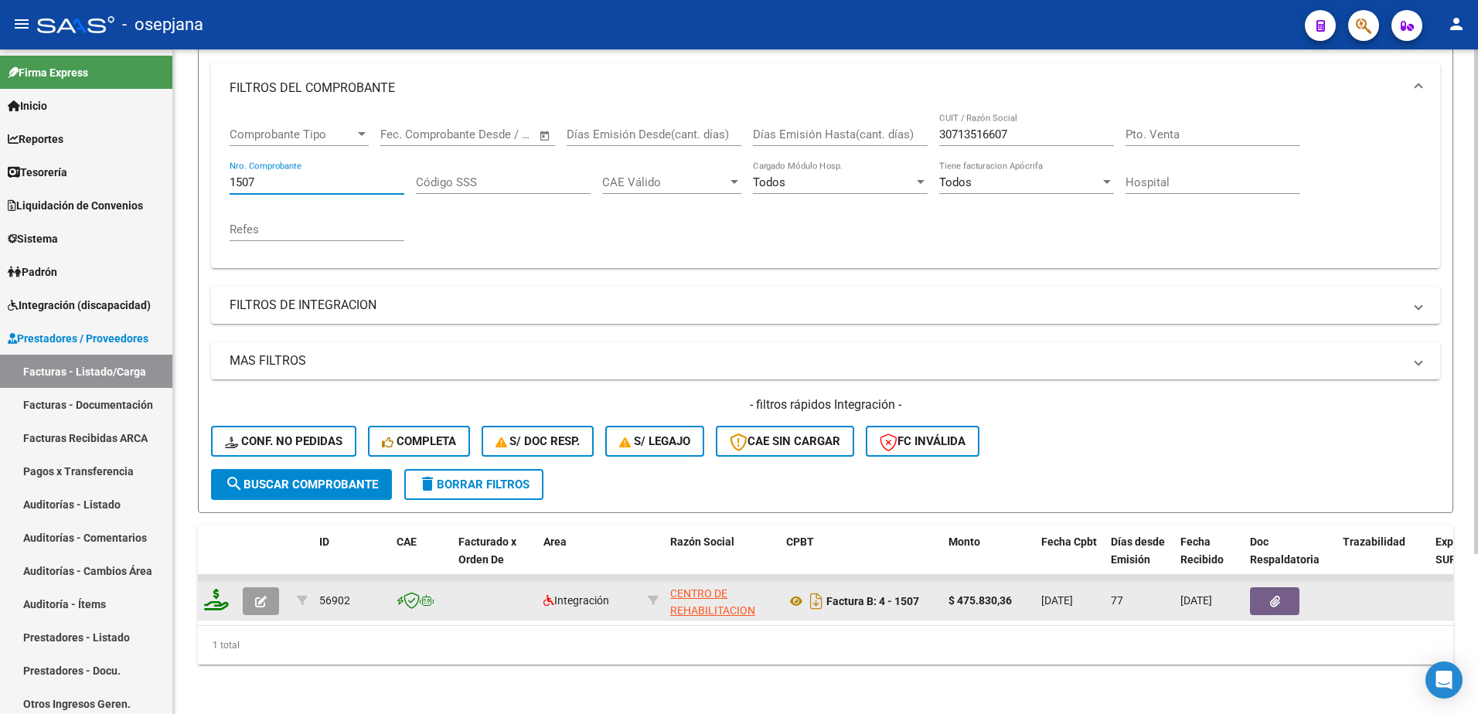
type input "1507"
click at [255, 596] on icon "button" at bounding box center [261, 602] width 12 height 12
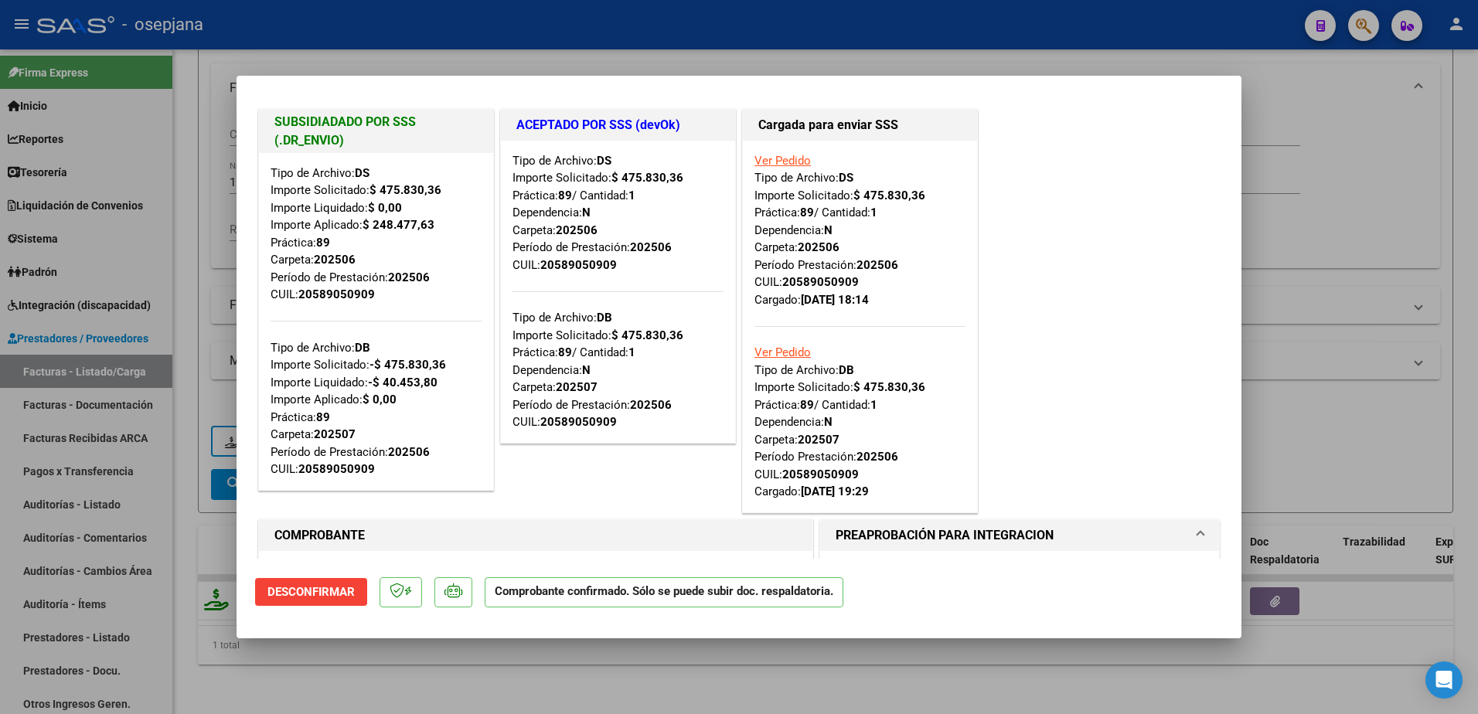
scroll to position [0, 0]
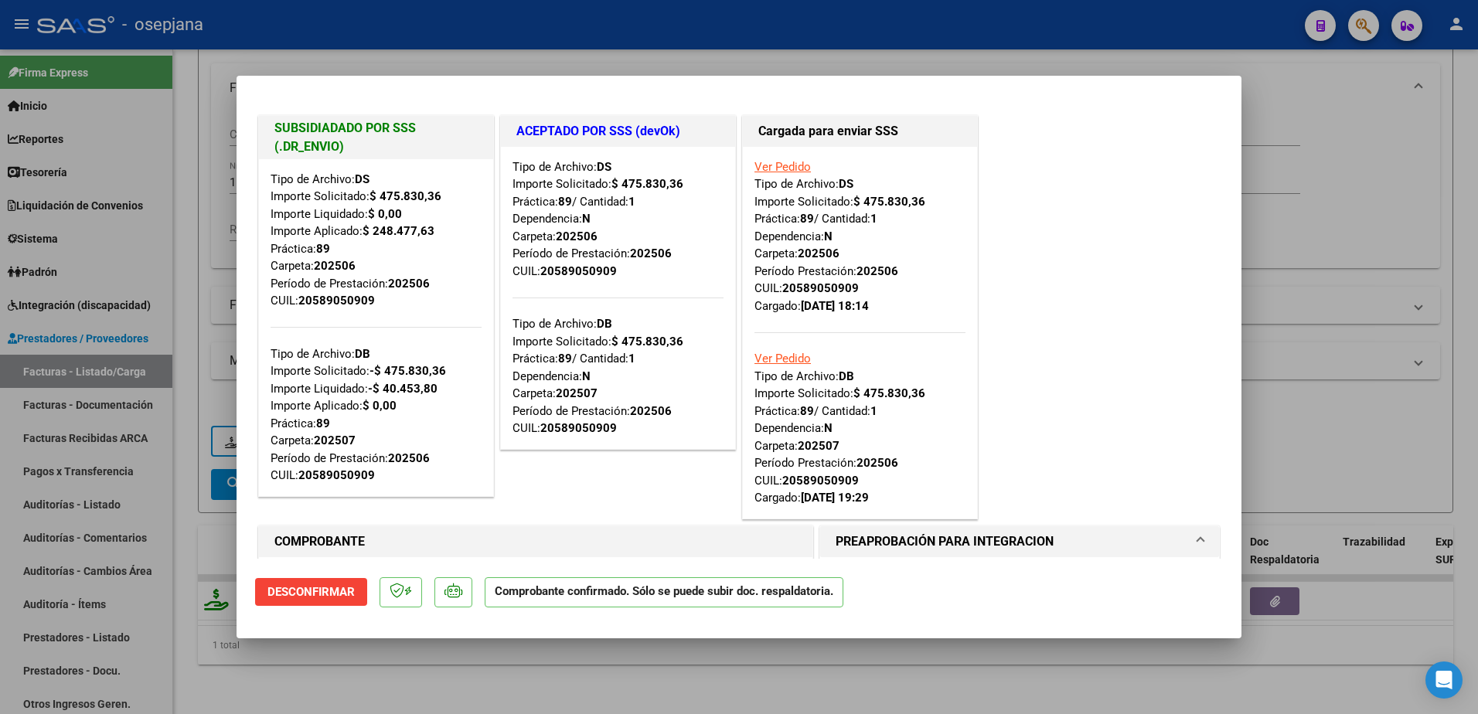
type input "$ 0,00"
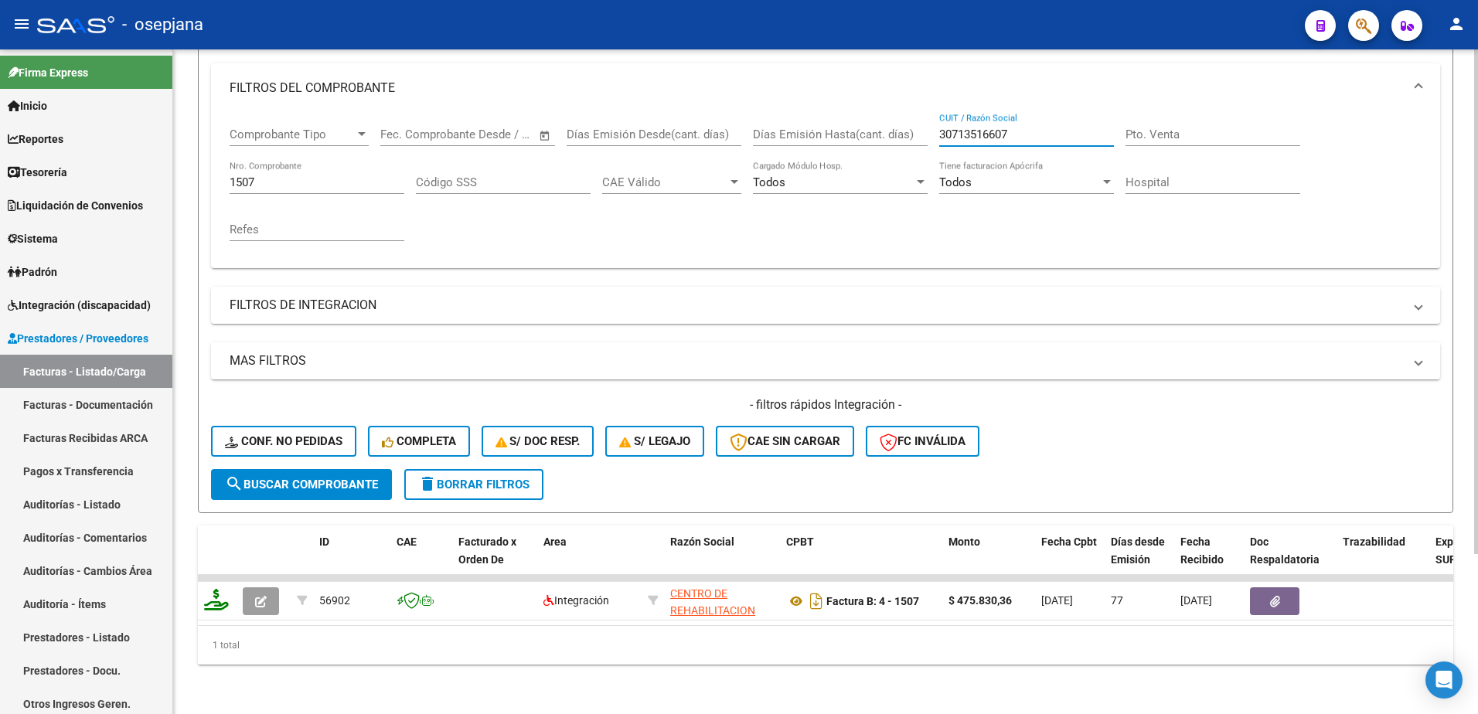
drag, startPoint x: 1009, startPoint y: 121, endPoint x: 890, endPoint y: 109, distance: 120.3
click at [890, 113] on div "Comprobante Tipo Comprobante Tipo Fecha inicio – Fecha fin Fec. Comprobante Des…" at bounding box center [826, 184] width 1192 height 143
paste input "P"
click at [949, 128] on input "P30713516607" at bounding box center [1026, 135] width 175 height 14
type input "30713516607"
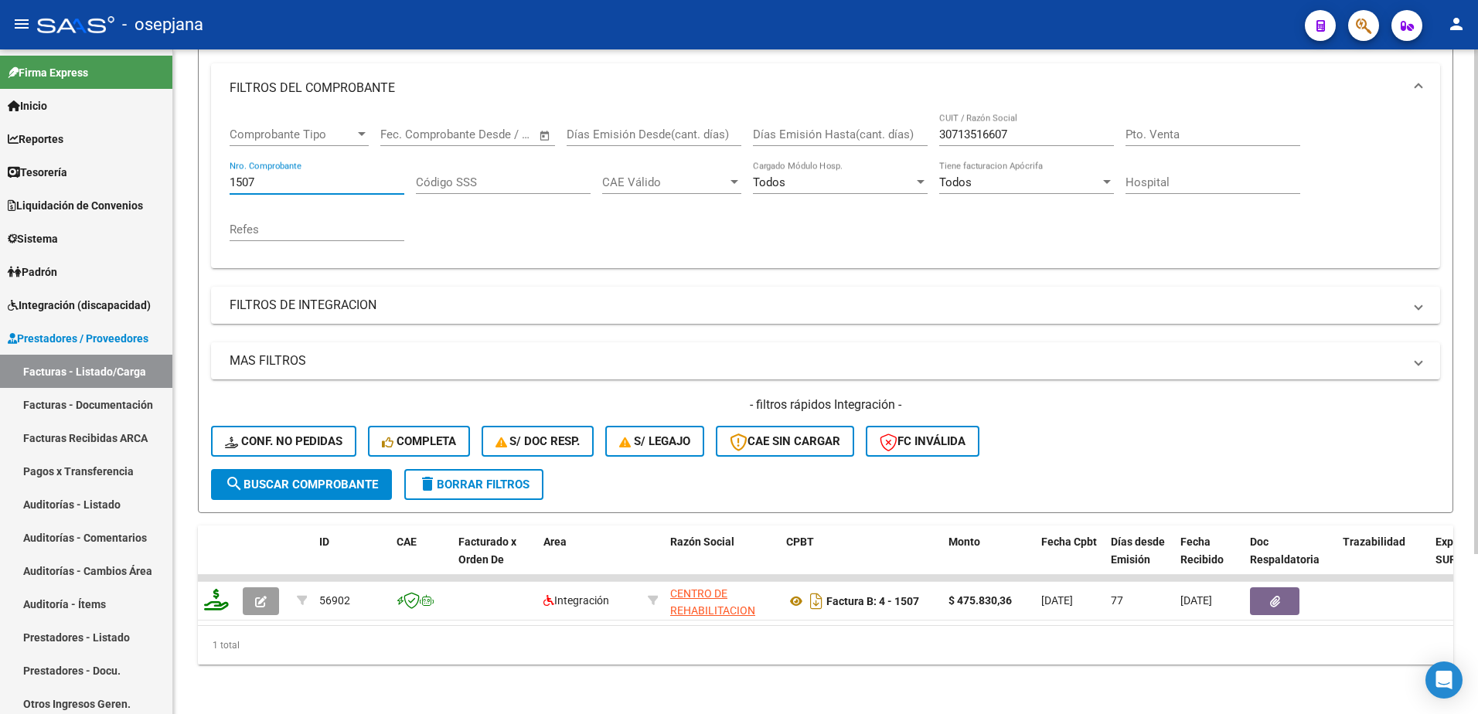
drag, startPoint x: 257, startPoint y: 168, endPoint x: 208, endPoint y: 155, distance: 50.6
click at [208, 155] on form "Filtros Id Area Area Seleccionar Gerenciador Seleccionar Gerenciador Todos Conf…" at bounding box center [825, 248] width 1255 height 529
type input "1418"
drag, startPoint x: 1024, startPoint y: 121, endPoint x: 835, endPoint y: 113, distance: 188.7
click at [835, 113] on div "Comprobante Tipo Comprobante Tipo Fecha inicio – Fecha fin Fec. Comprobante Des…" at bounding box center [826, 184] width 1192 height 143
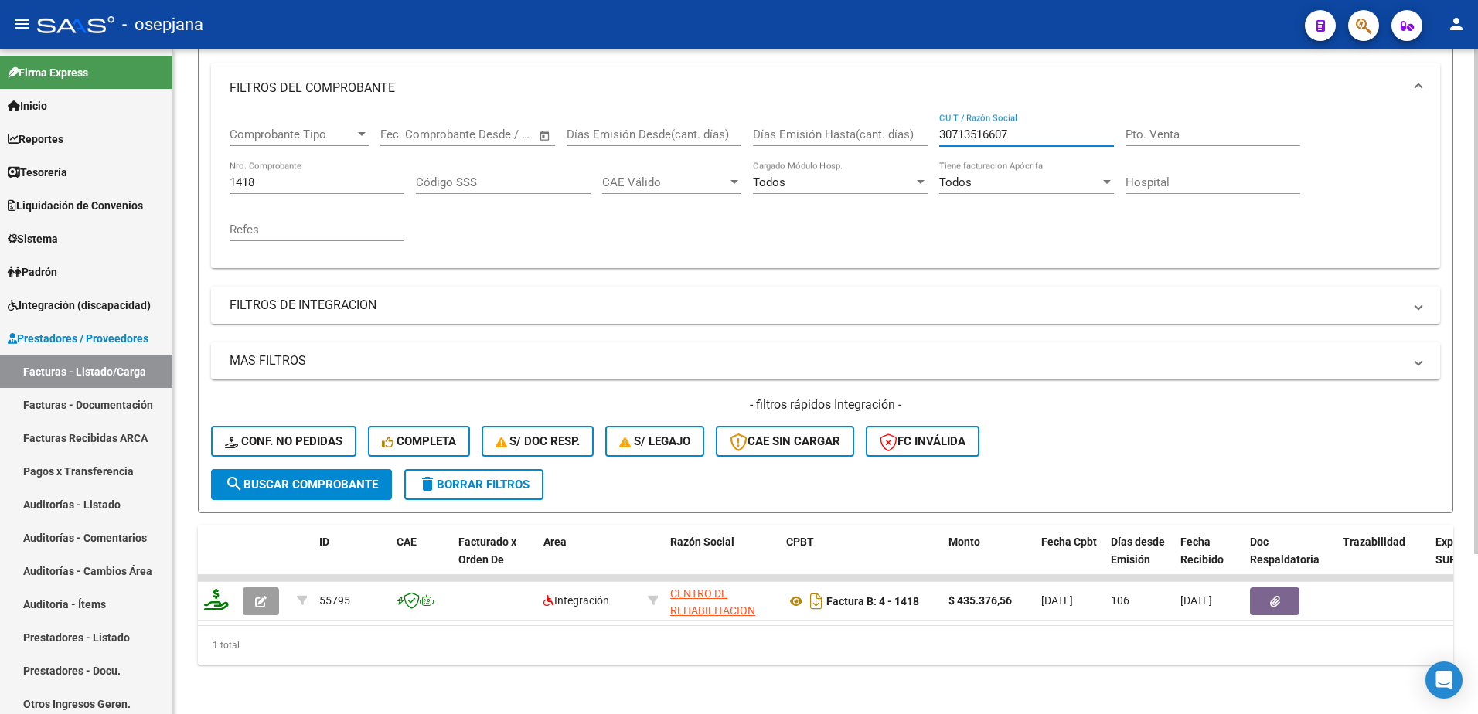
paste input "2727037167"
type input "27270371677"
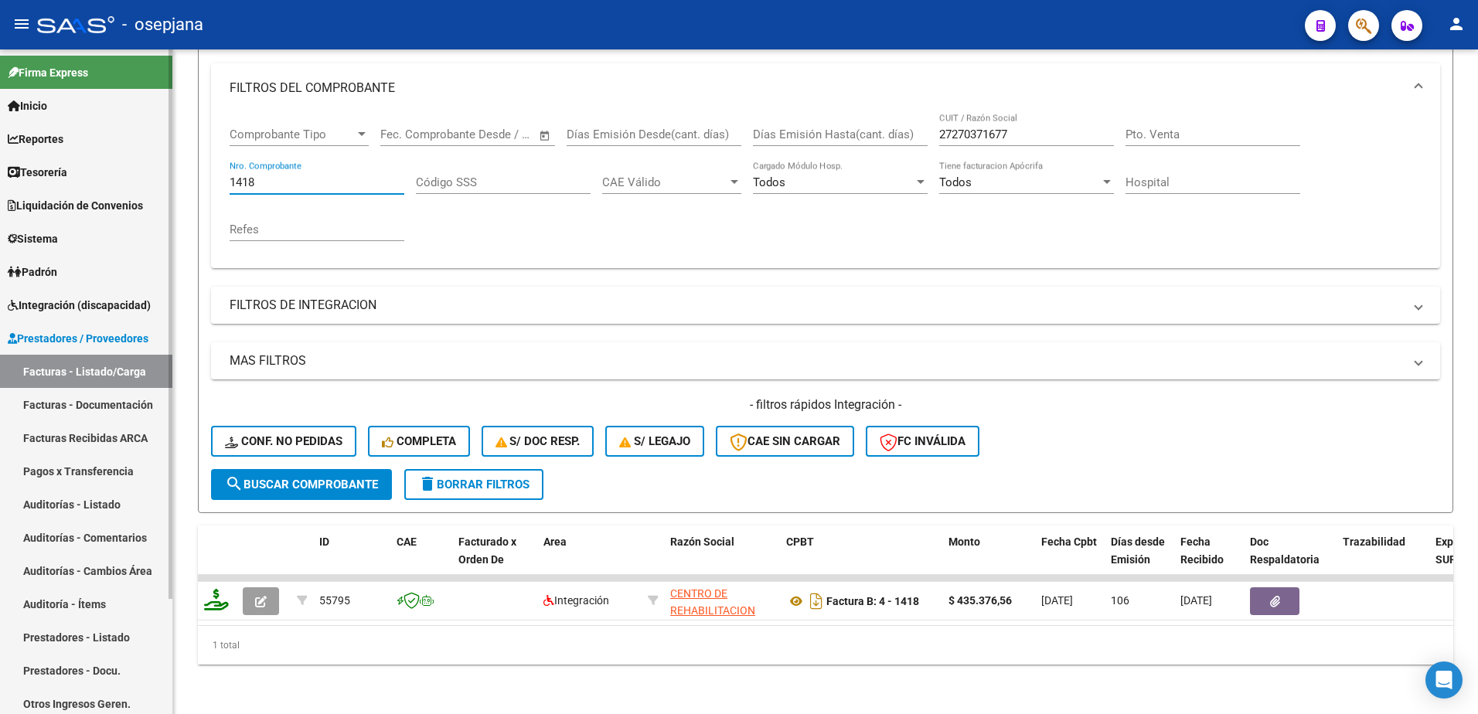
drag, startPoint x: 162, startPoint y: 156, endPoint x: 143, endPoint y: 154, distance: 19.5
click at [143, 154] on mat-sidenav-container "Firma Express Inicio Calendario SSS Instructivos Contacto OS Reportes Tablero d…" at bounding box center [739, 381] width 1478 height 665
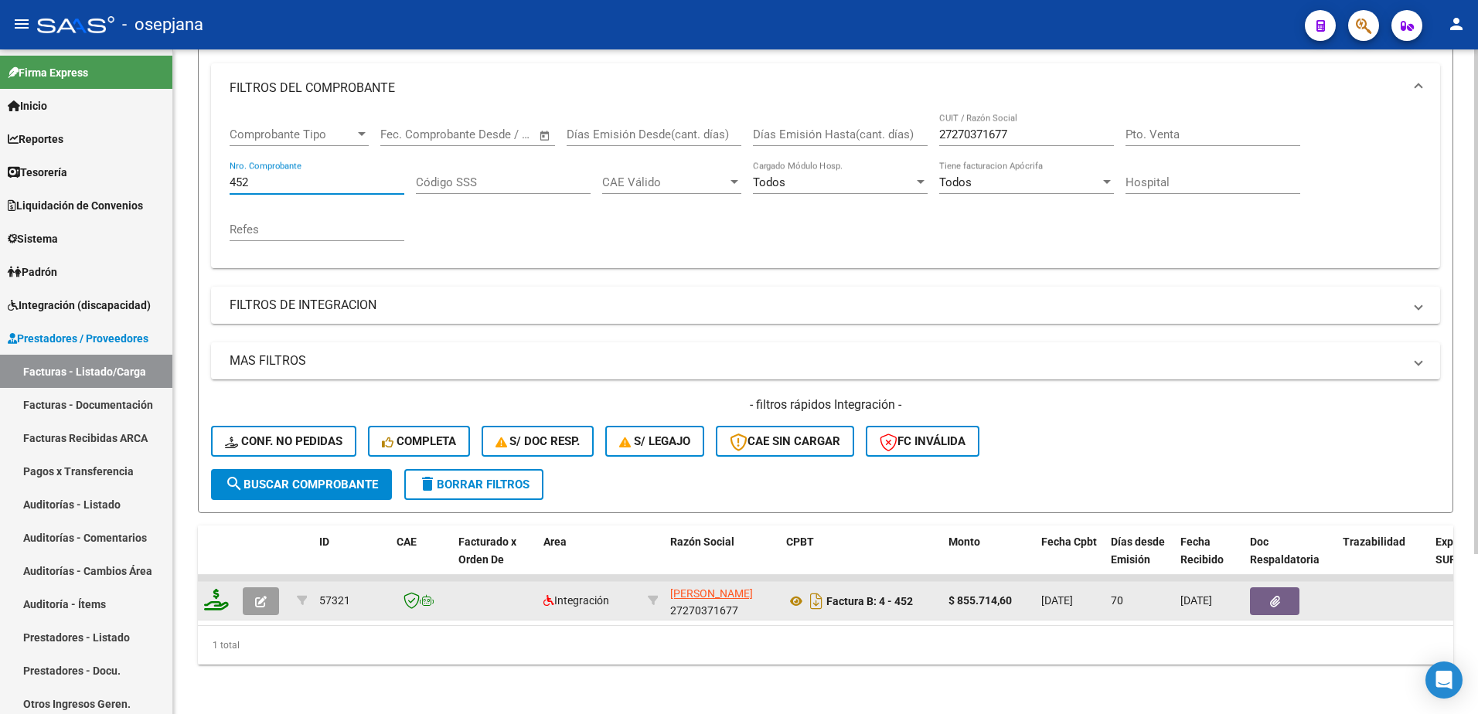
type input "452"
click at [257, 594] on span "button" at bounding box center [261, 601] width 12 height 14
